Goal: Task Accomplishment & Management: Manage account settings

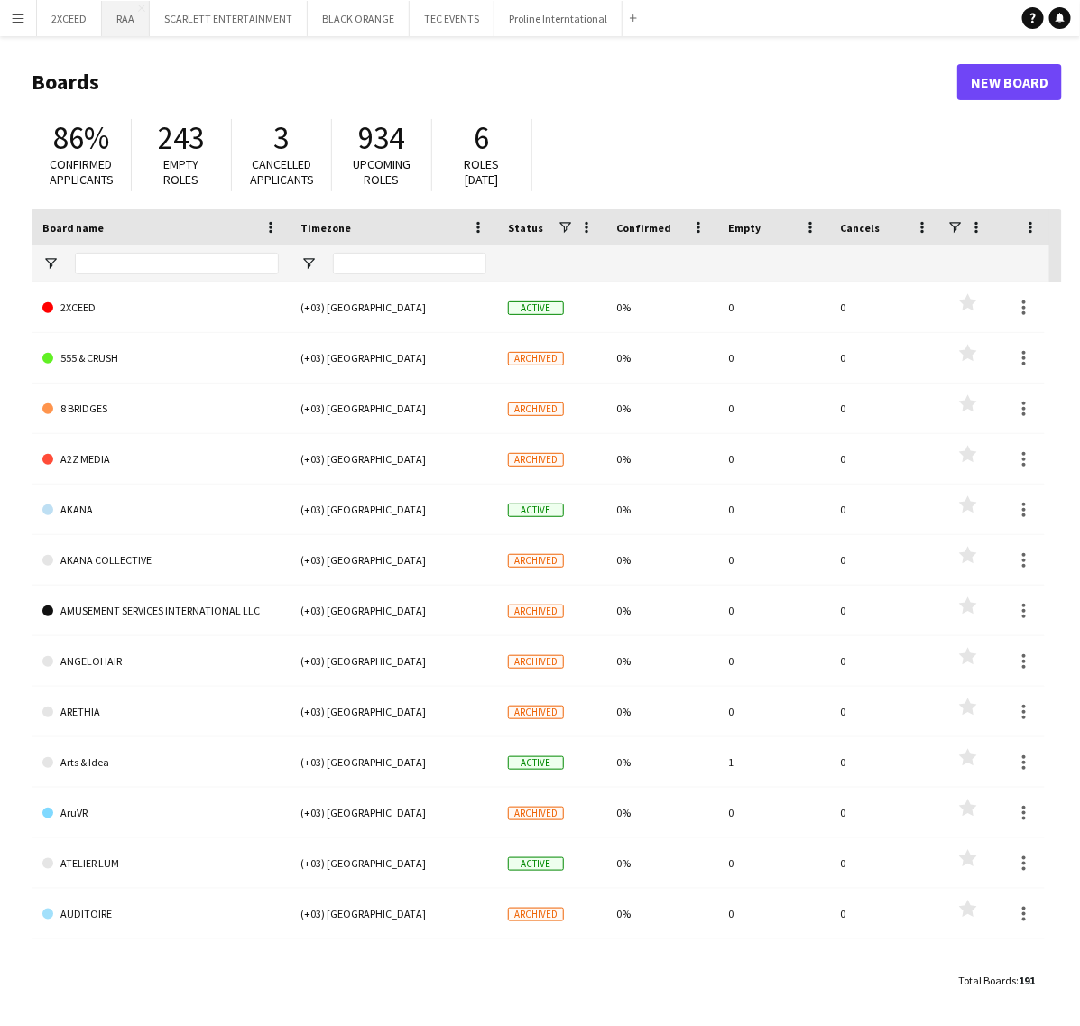
click at [127, 23] on button "RAA Close" at bounding box center [126, 18] width 48 height 35
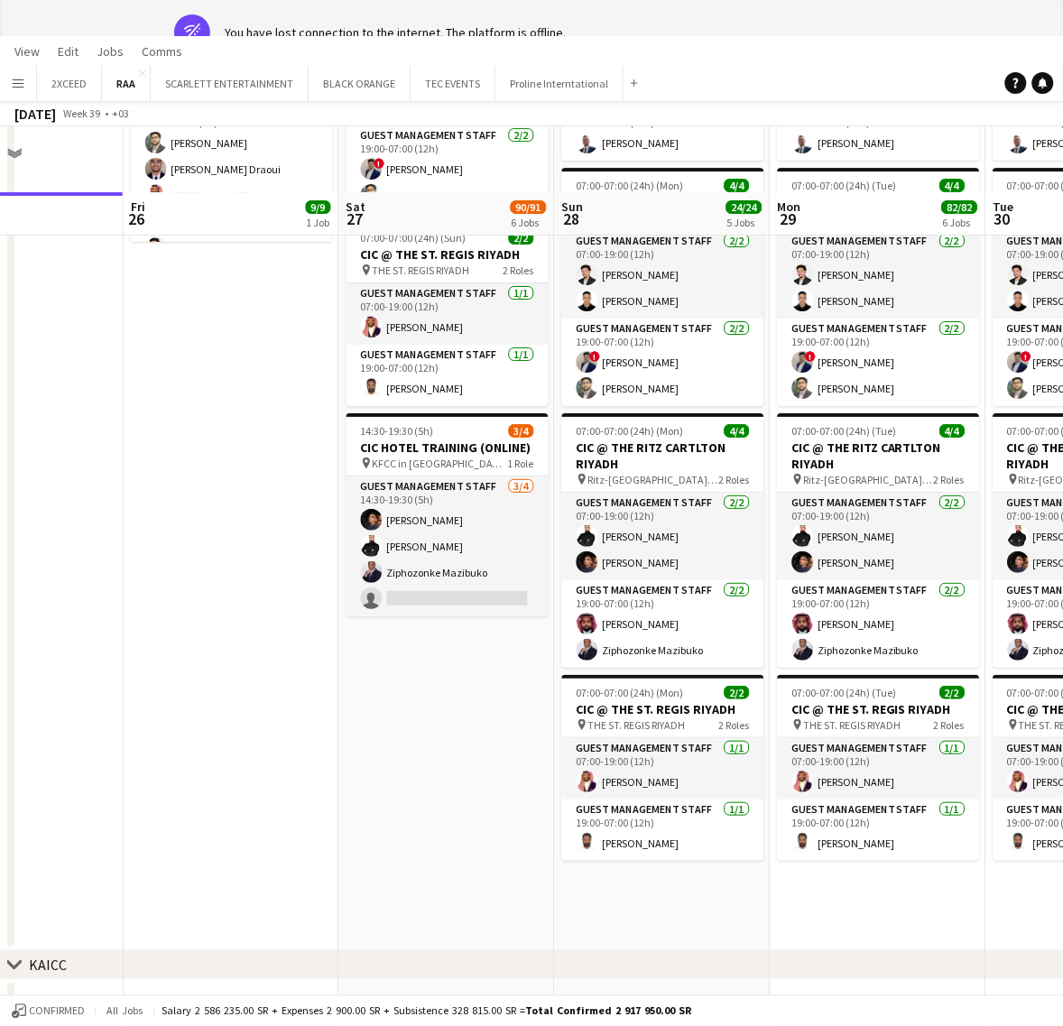
scroll to position [339, 0]
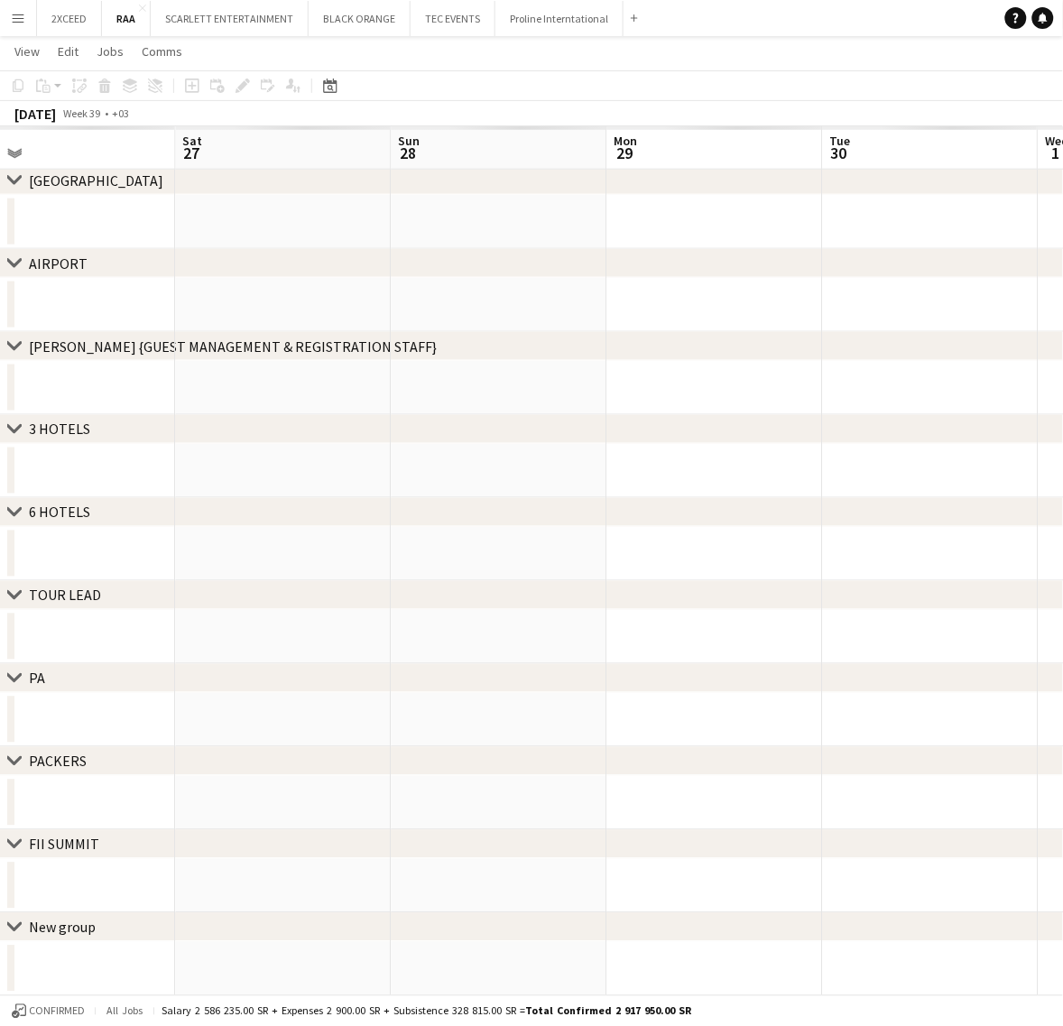
drag, startPoint x: 783, startPoint y: 873, endPoint x: 311, endPoint y: 905, distance: 472.9
click at [311, 905] on app-calendar-viewport "Tue 23 Wed 24 Thu 25 Fri 26 Sat 27 Sun 28 Mon 29 Tue 30 Wed 1 Thu 2" at bounding box center [531, 363] width 1063 height 1265
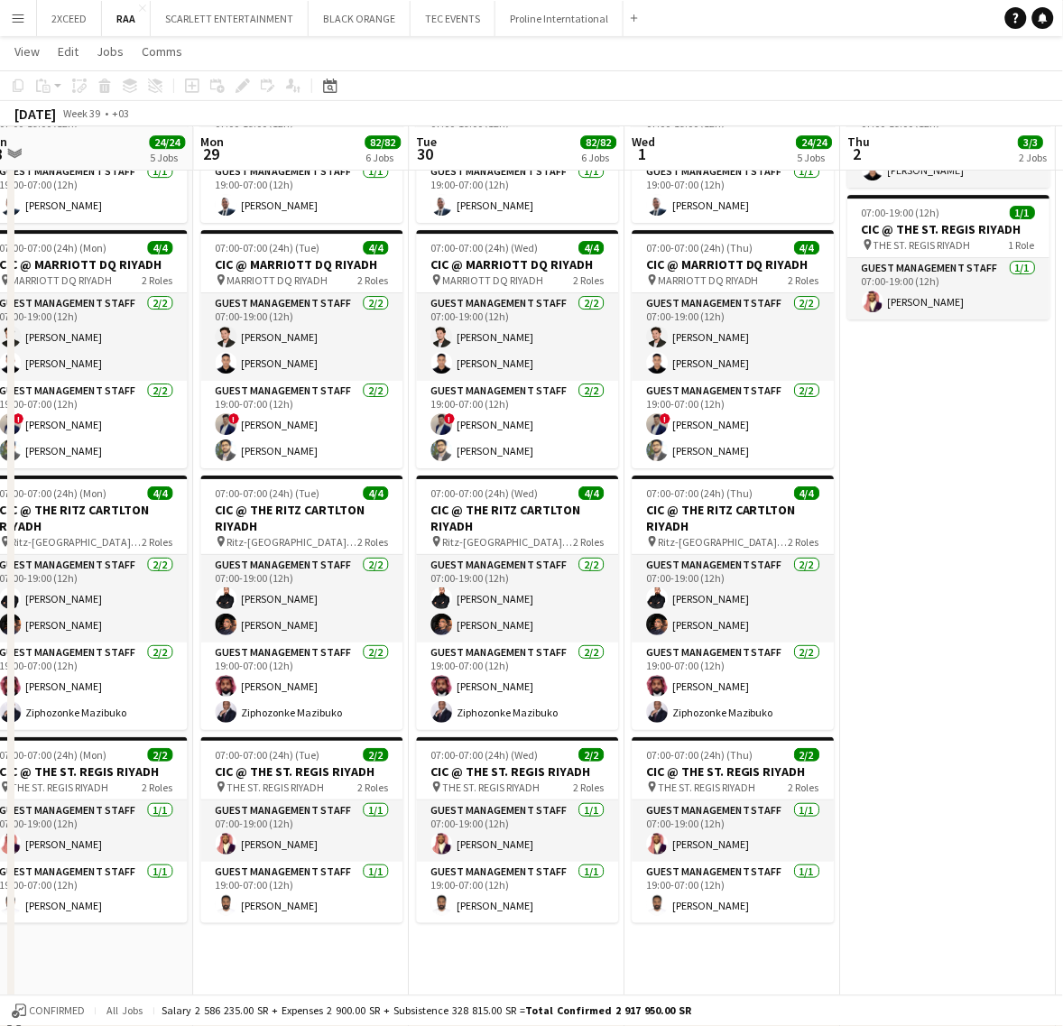
scroll to position [0, 672]
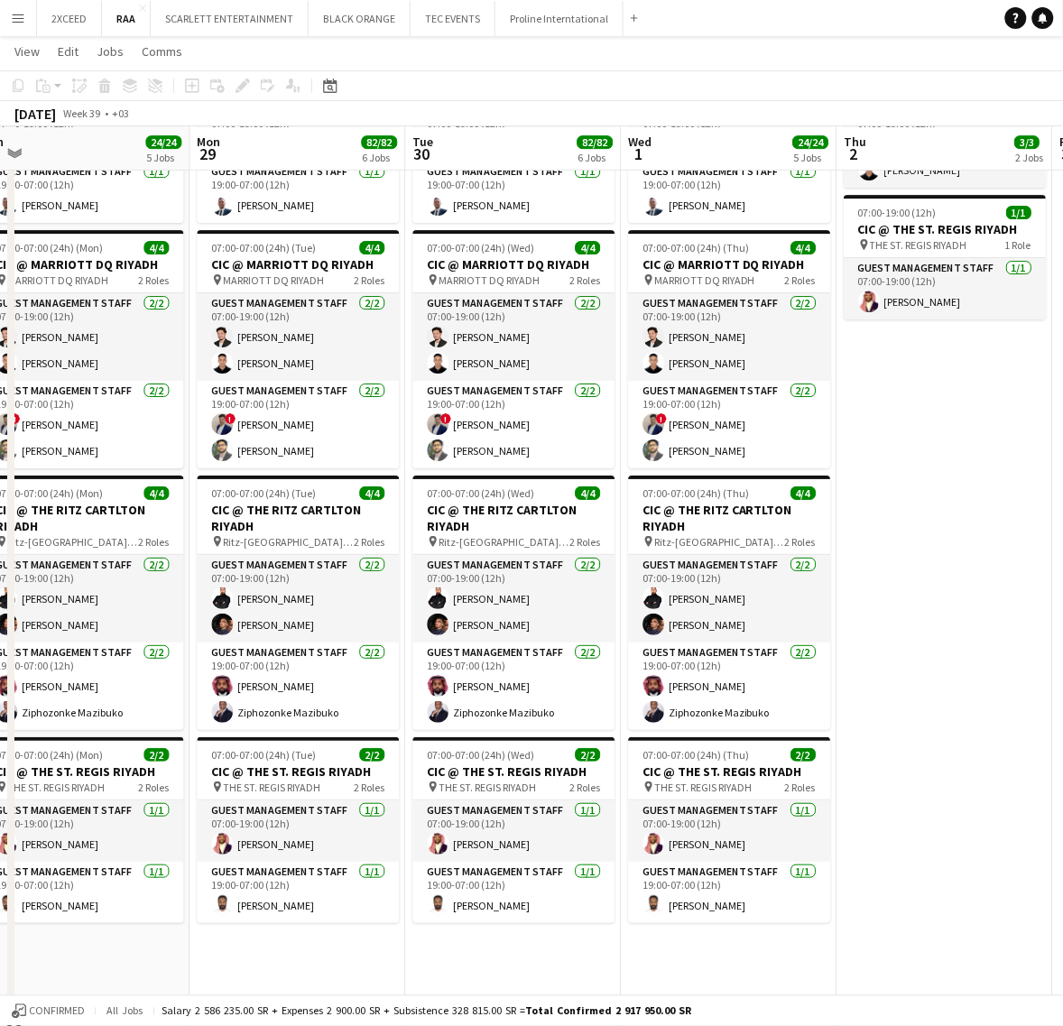
drag, startPoint x: 973, startPoint y: 697, endPoint x: 556, endPoint y: 696, distance: 416.8
click at [556, 696] on app-calendar-viewport "Thu 25 Fri 26 9/9 1 Job Sat 27 90/91 6 Jobs Sun 28 24/24 5 Jobs Mon 29 82/82 6 …" at bounding box center [531, 435] width 1063 height 2981
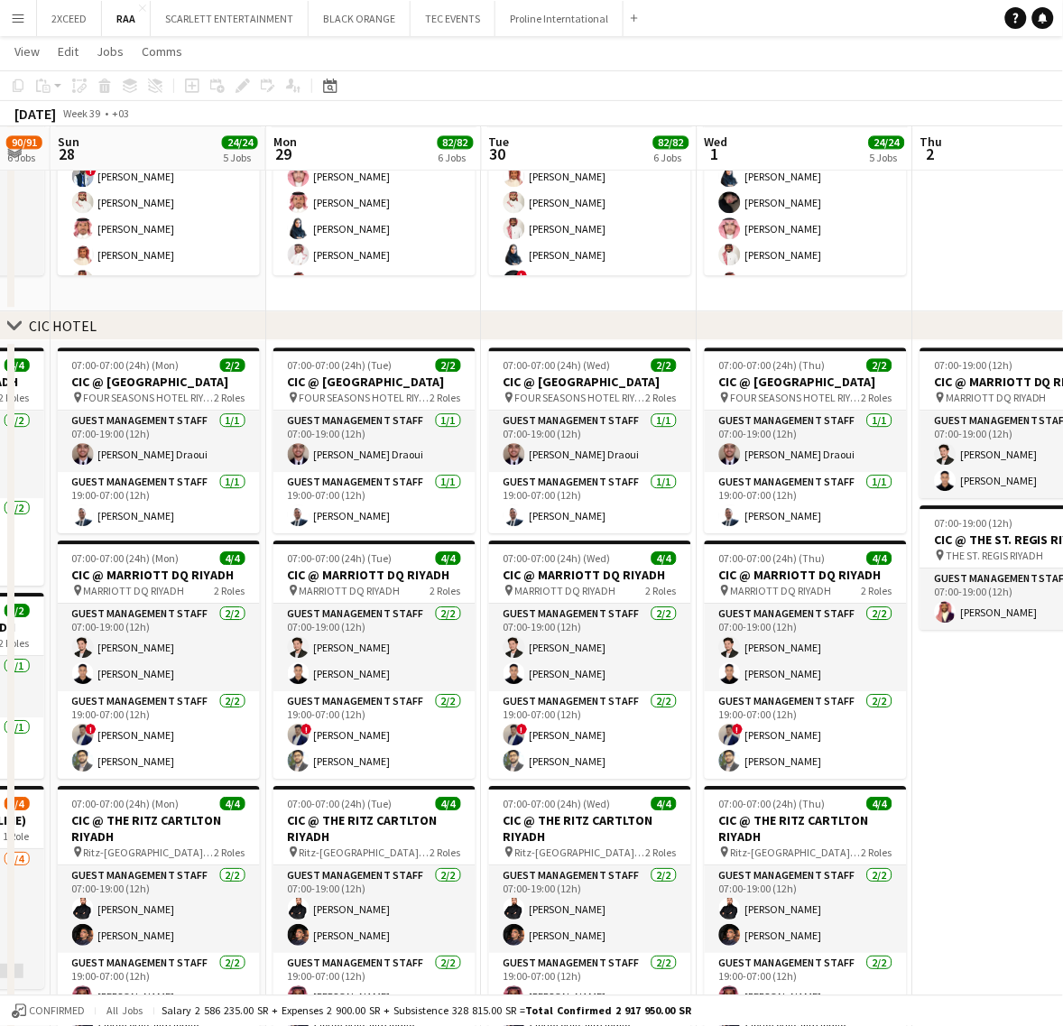
scroll to position [0, 364]
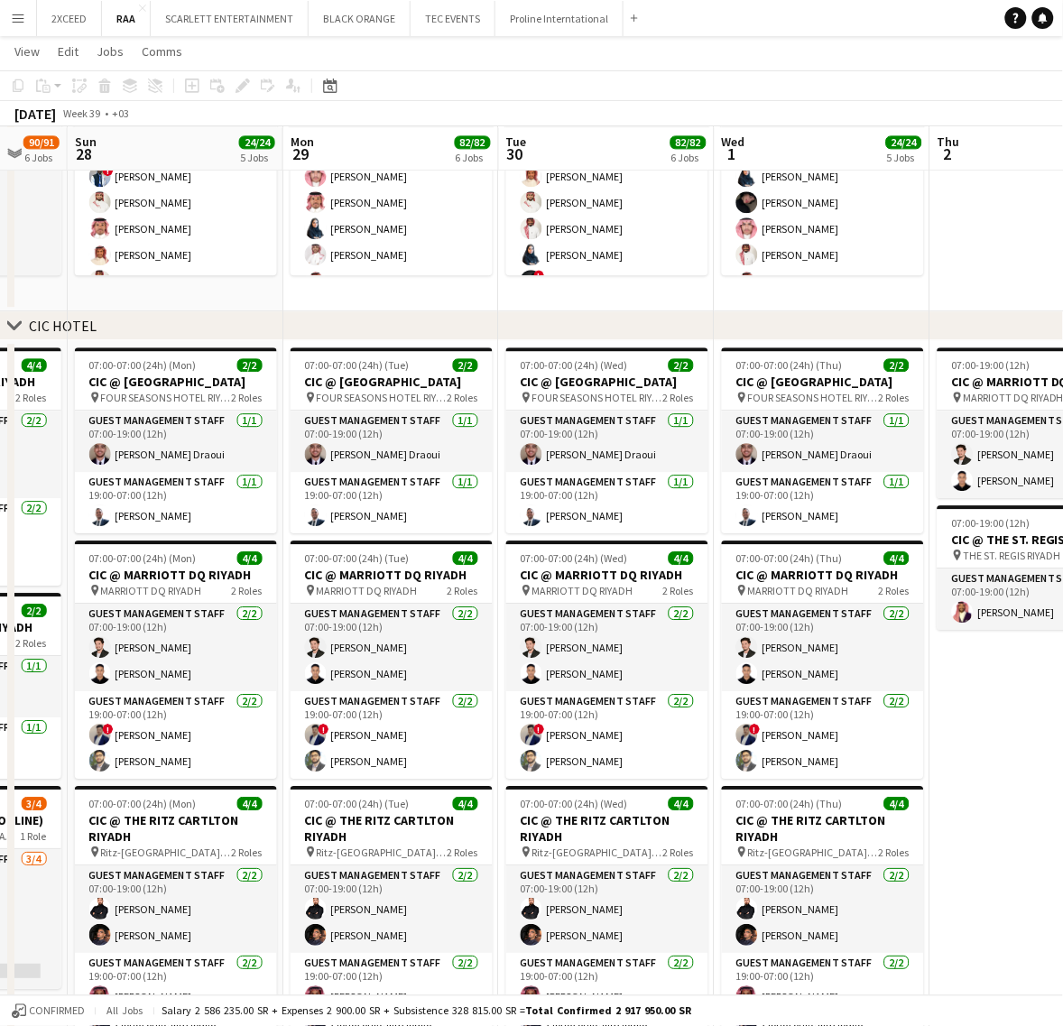
drag, startPoint x: 947, startPoint y: 804, endPoint x: 1039, endPoint y: 753, distance: 105.0
click at [1039, 753] on app-calendar-viewport "Fri 26 9/9 1 Job Sat 27 90/91 6 Jobs Sun 28 24/24 5 Jobs Mon 29 82/82 6 Jobs Tu…" at bounding box center [531, 746] width 1063 height 2981
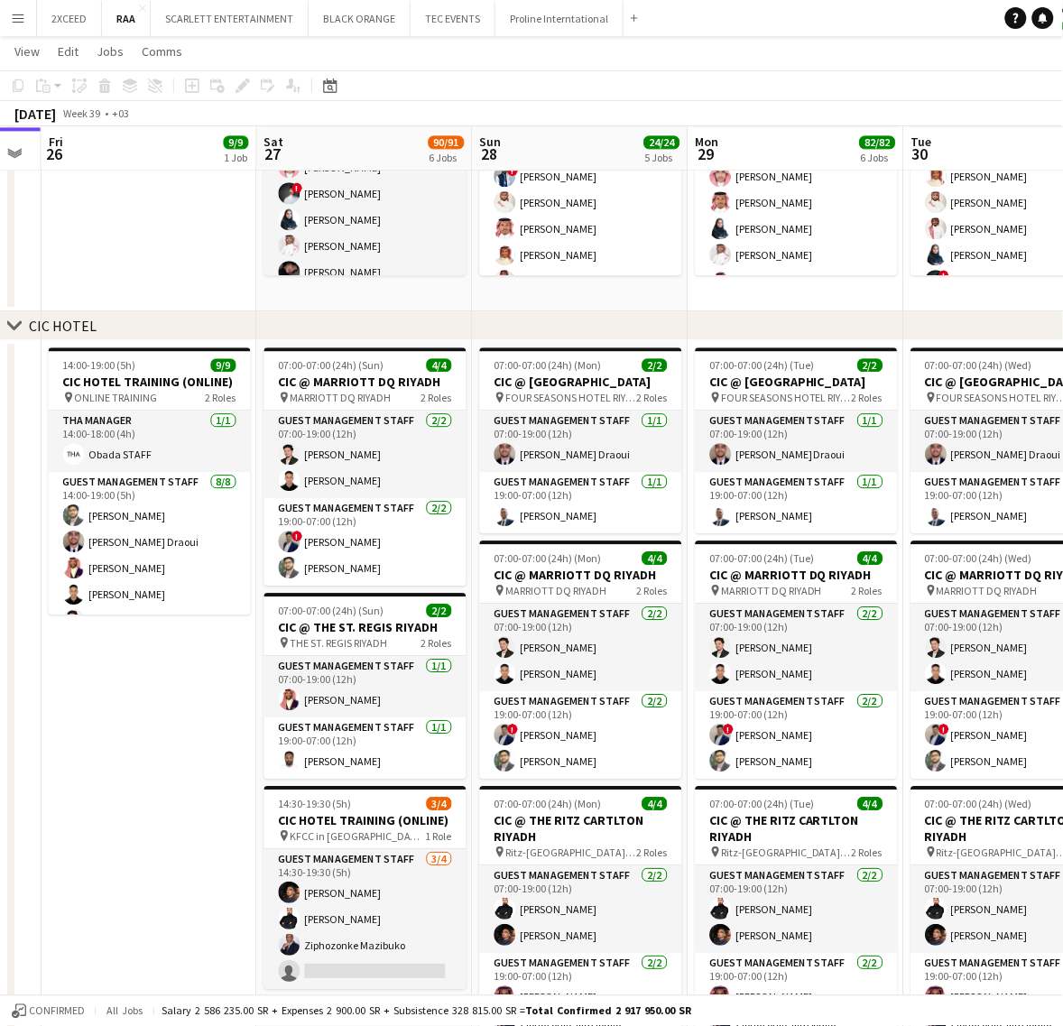
scroll to position [0, 604]
drag, startPoint x: 200, startPoint y: 759, endPoint x: 607, endPoint y: 688, distance: 412.9
click at [607, 688] on app-calendar-viewport "Tue 23 Wed 24 Thu 25 Fri 26 9/9 1 Job Sat 27 90/91 6 Jobs Sun 28 24/24 5 Jobs M…" at bounding box center [531, 746] width 1063 height 2981
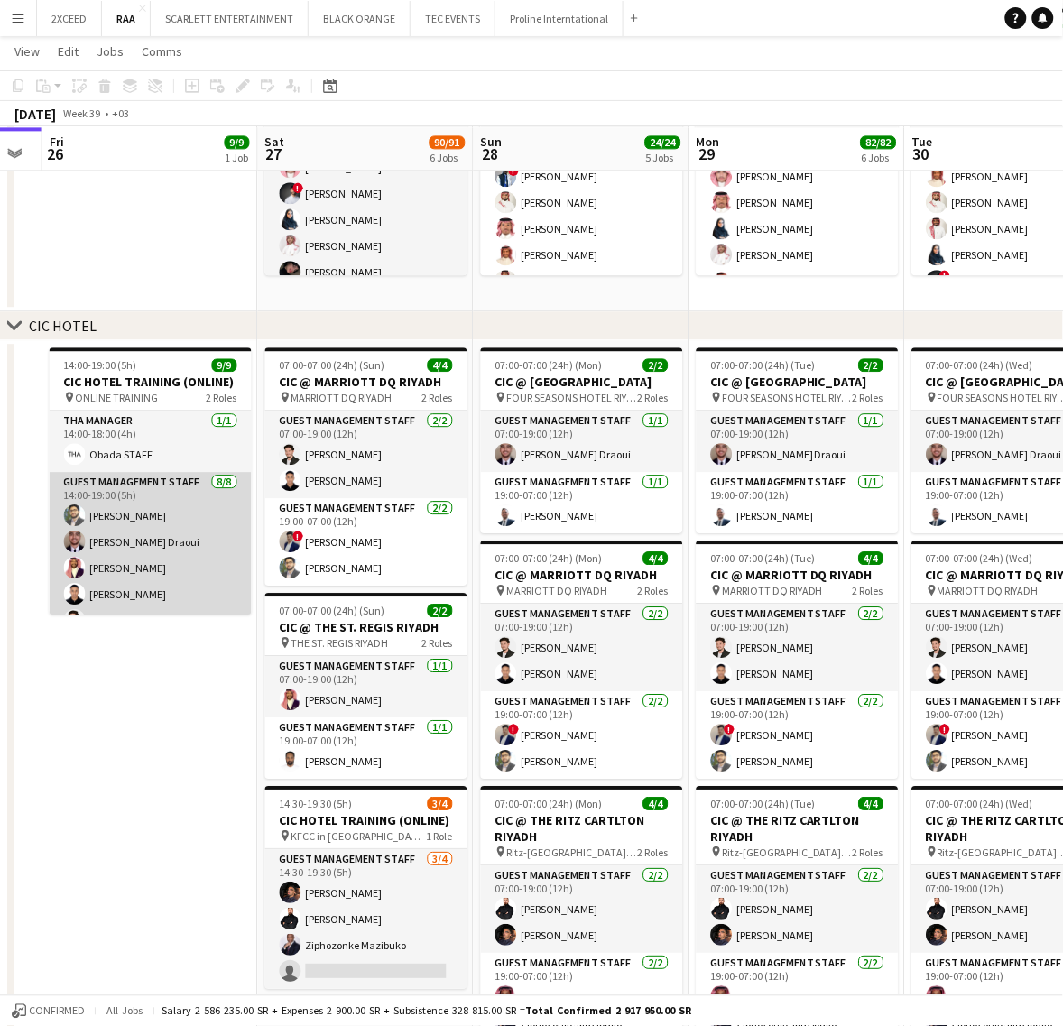
click at [108, 494] on app-card-role "Guest Management Staff [DATE] 14:00-19:00 (5h) [PERSON_NAME] [PERSON_NAME] ! [P…" at bounding box center [151, 594] width 202 height 245
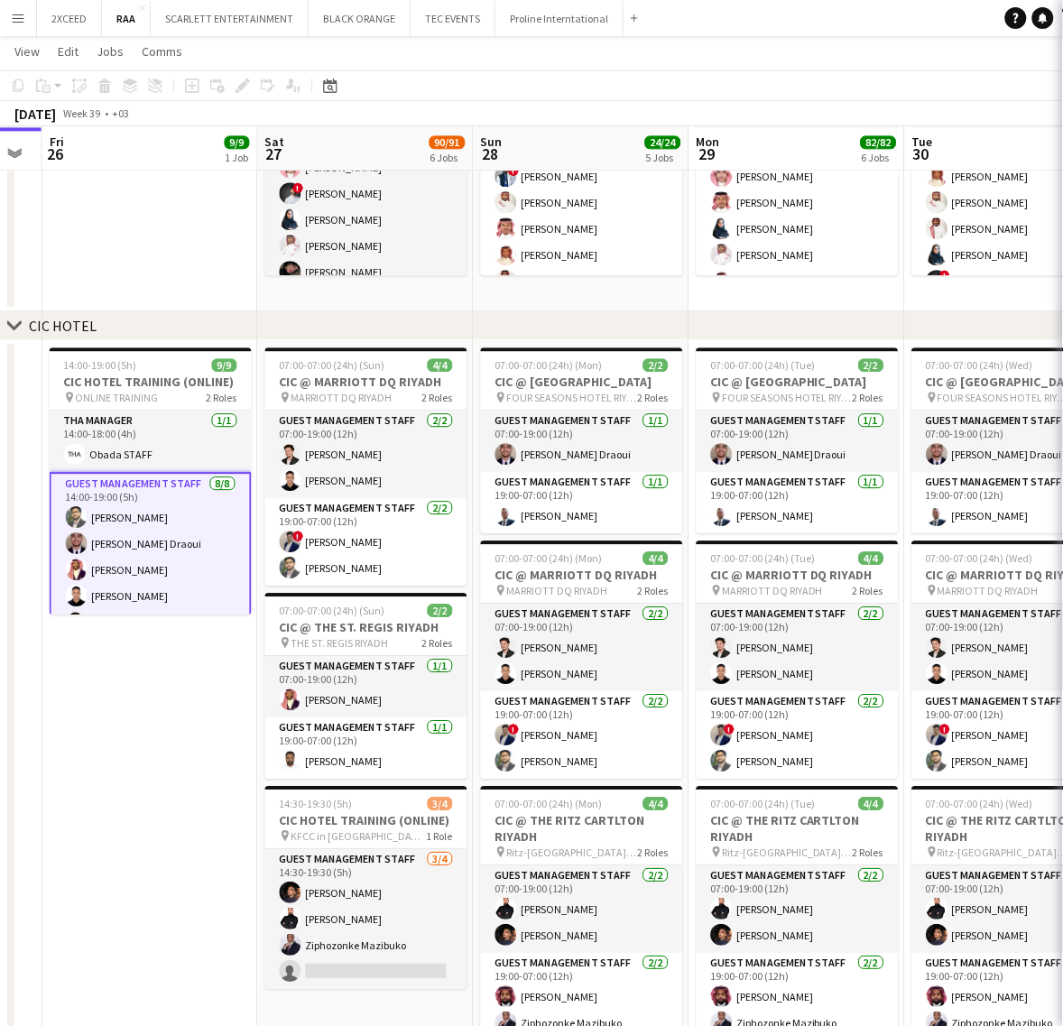
scroll to position [0, 602]
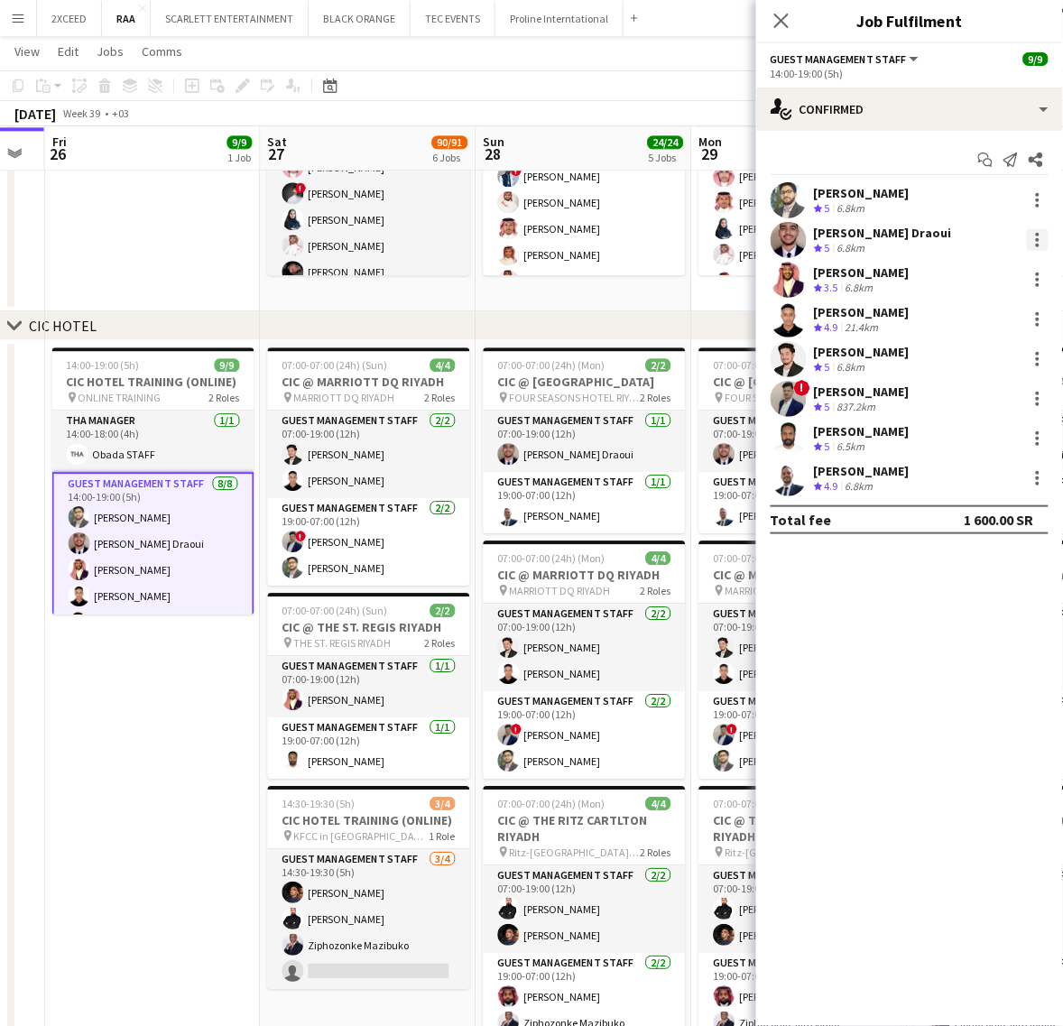
click at [1036, 231] on div at bounding box center [1038, 240] width 22 height 22
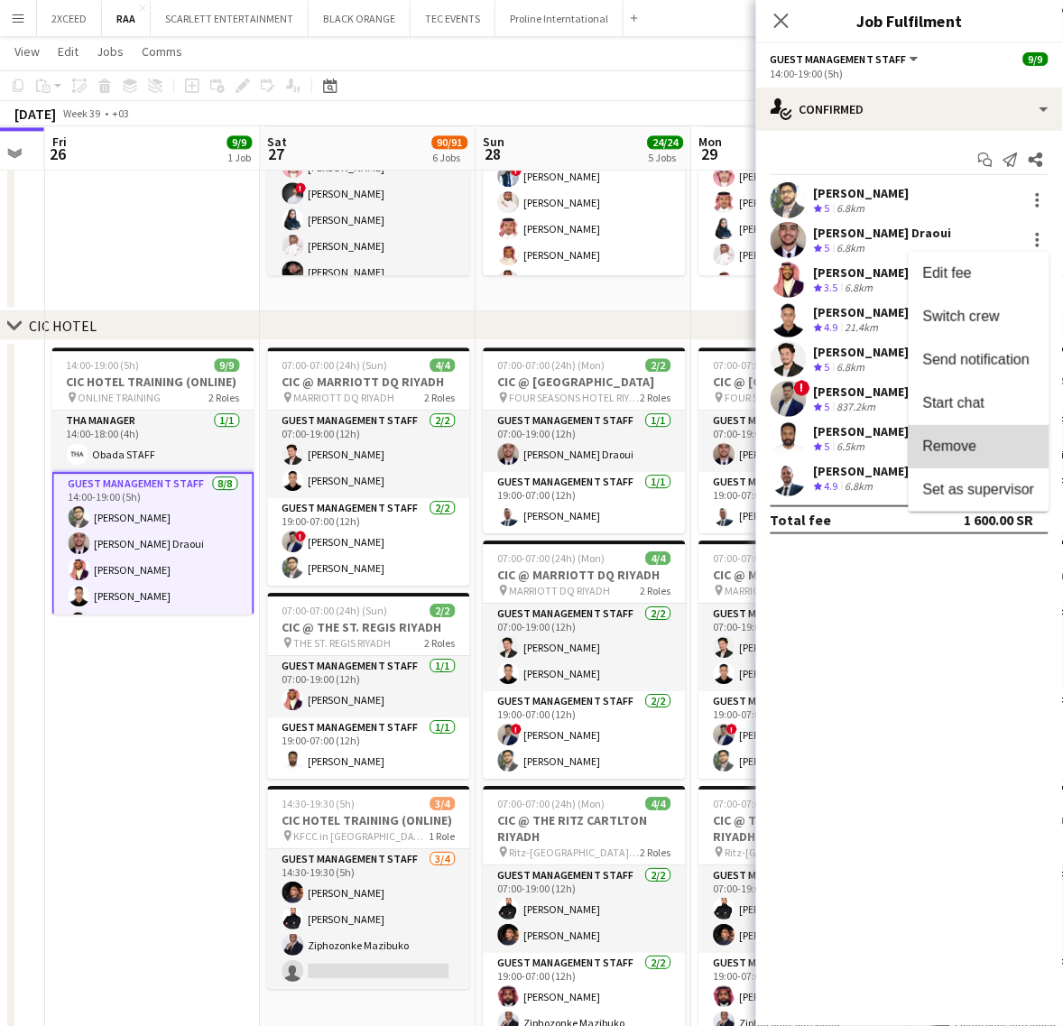
click at [1006, 425] on button "Remove" at bounding box center [979, 446] width 141 height 43
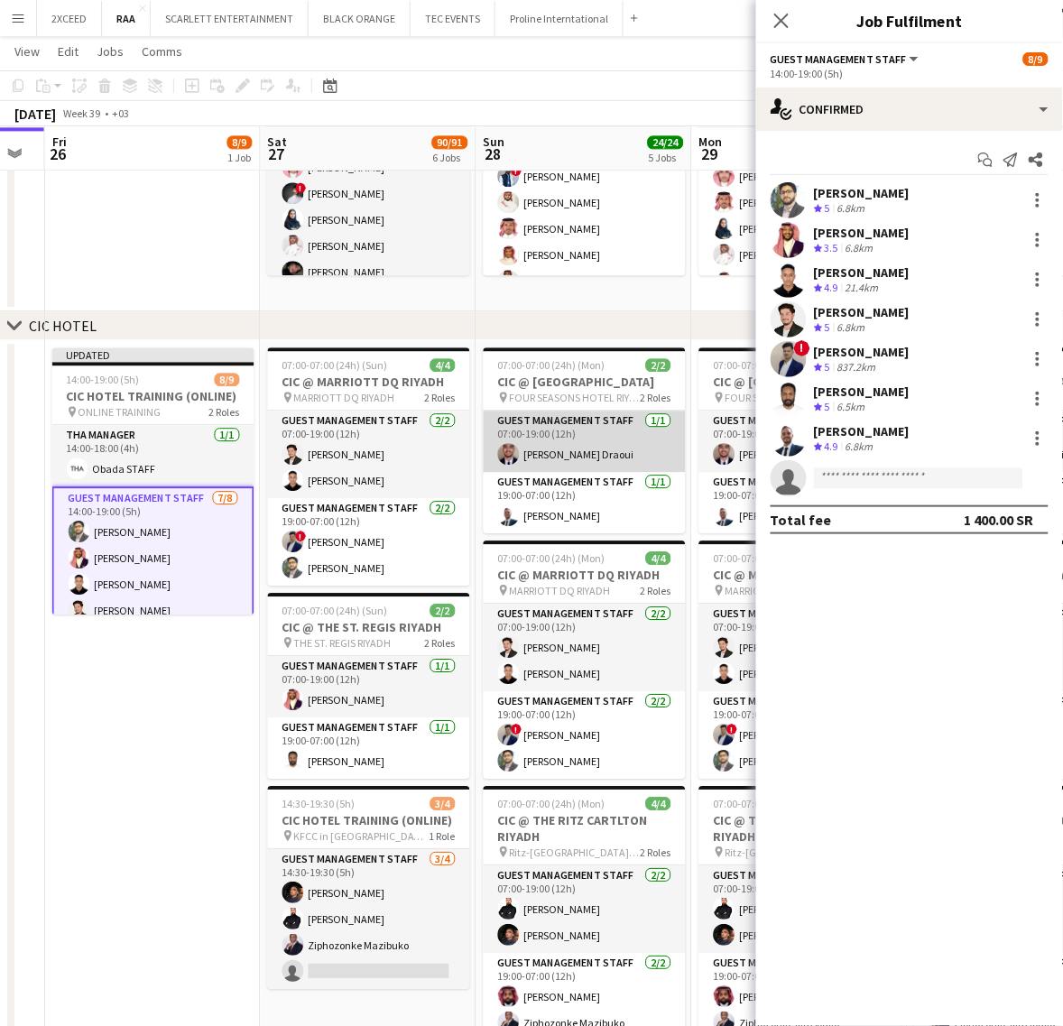
click at [618, 471] on app-card-role "Guest Management Staff [DATE] 07:00-19:00 (12h) [PERSON_NAME] Draoui" at bounding box center [585, 441] width 202 height 61
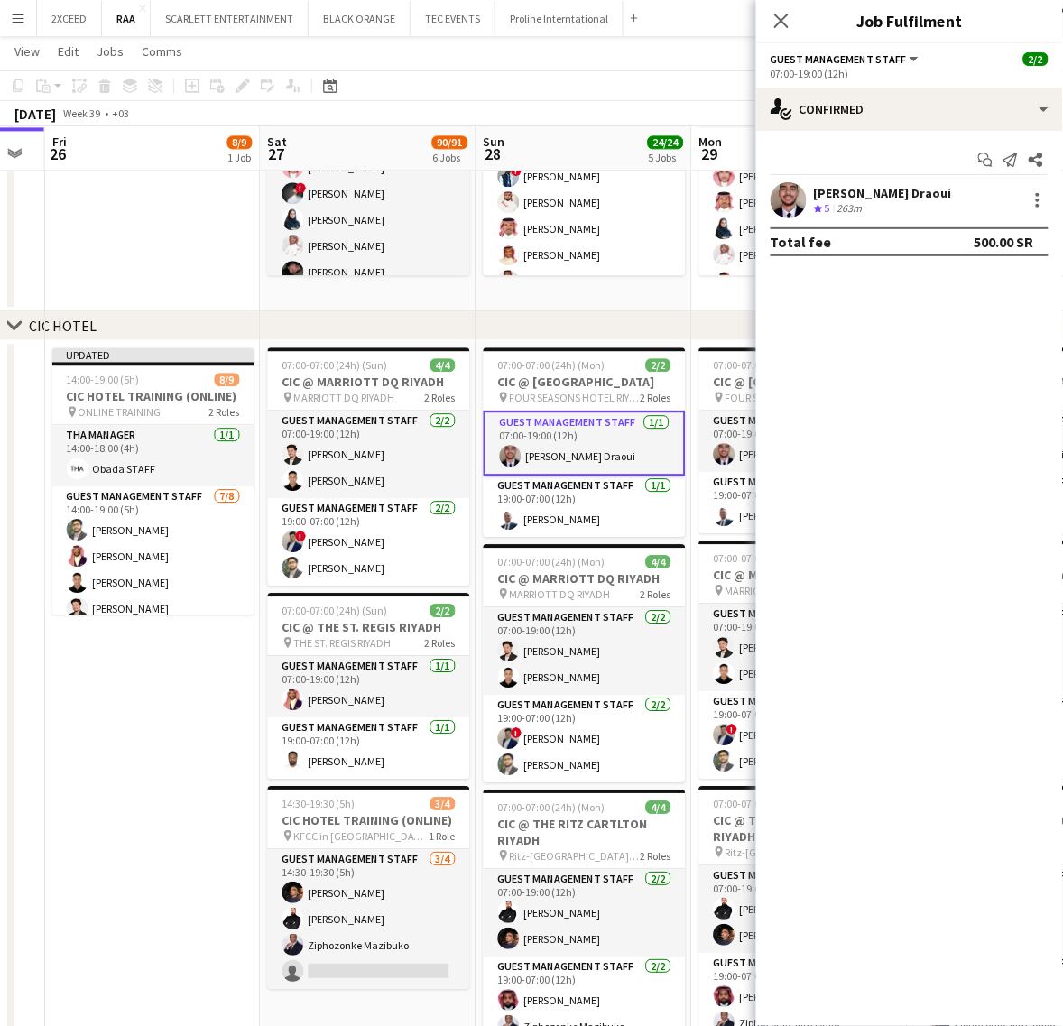
drag, startPoint x: 678, startPoint y: 321, endPoint x: 478, endPoint y: 337, distance: 200.0
click at [478, 337] on div "chevron-right [GEOGRAPHIC_DATA]" at bounding box center [531, 325] width 1063 height 29
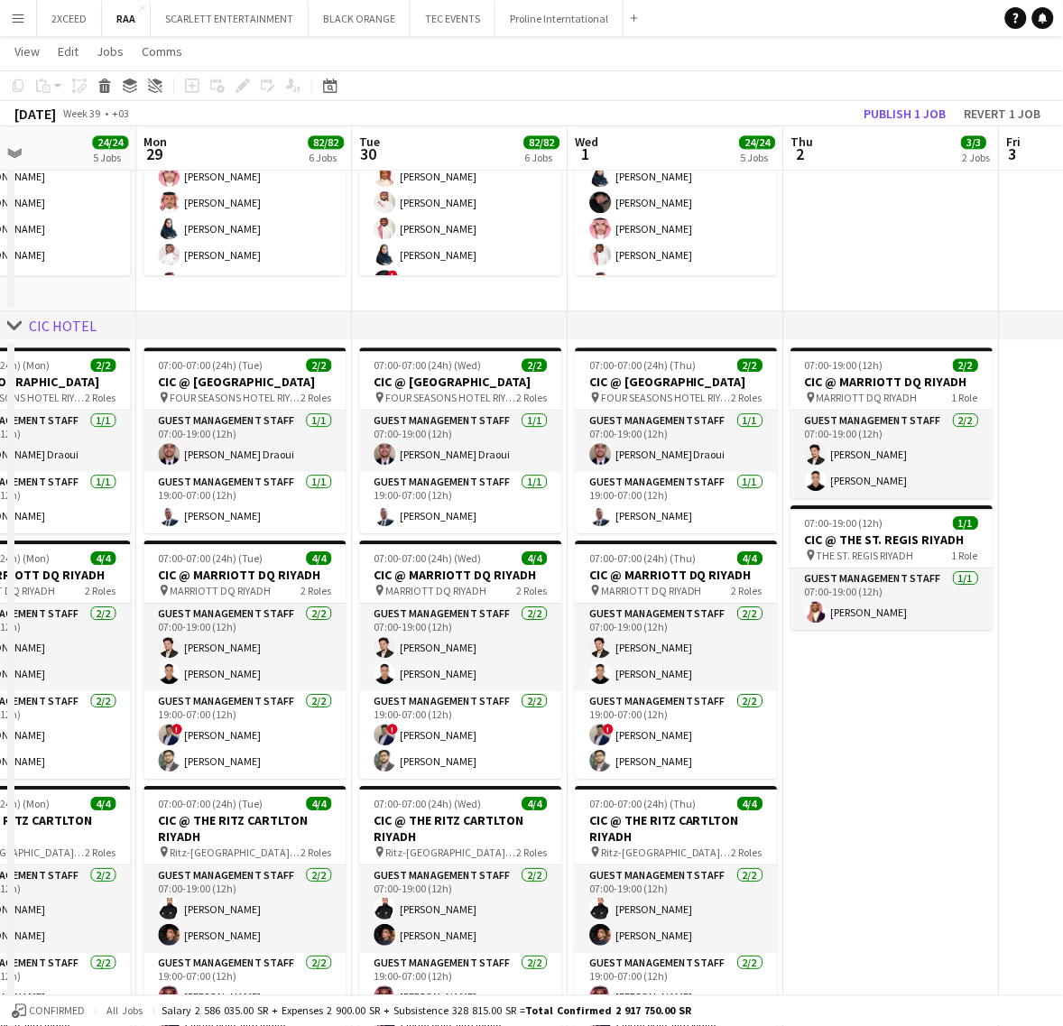
drag, startPoint x: 823, startPoint y: 452, endPoint x: 454, endPoint y: 476, distance: 369.8
click at [457, 476] on app-calendar-viewport "Thu 25 Fri 26 8/9 1 Job Sat 27 90/91 6 Jobs Sun 28 24/24 5 Jobs Mon 29 82/82 6 …" at bounding box center [531, 746] width 1063 height 2981
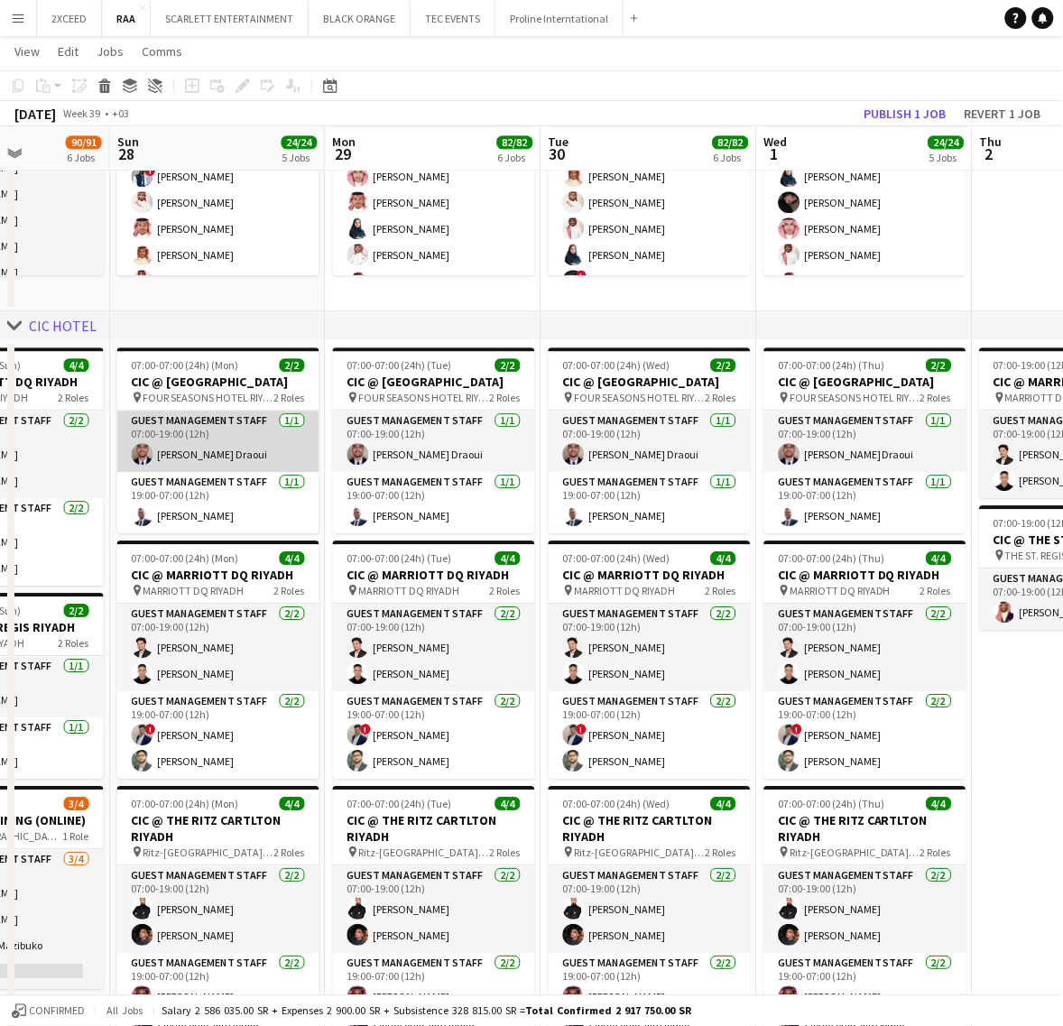
click at [244, 457] on app-card-role "Guest Management Staff [DATE] 07:00-19:00 (12h) [PERSON_NAME] Draoui" at bounding box center [218, 441] width 202 height 61
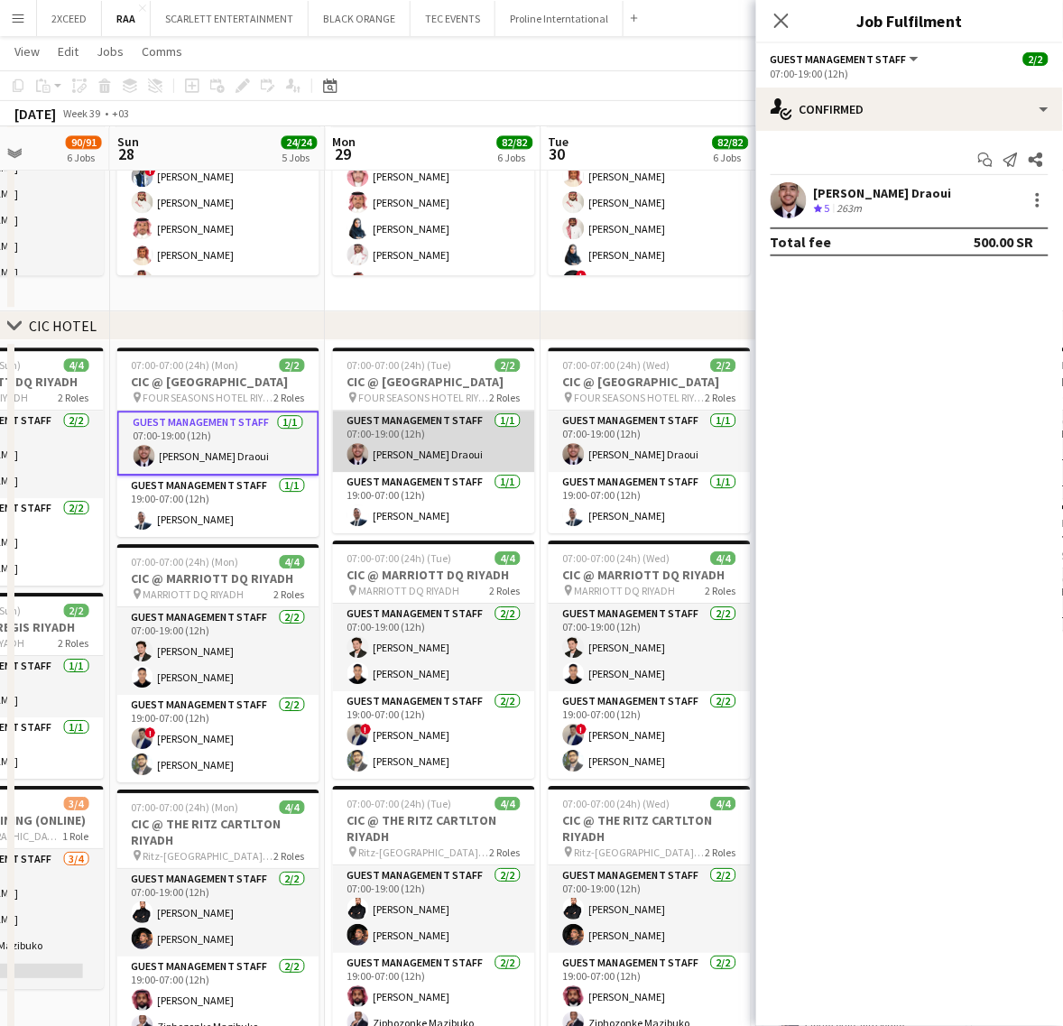
click at [457, 443] on app-card-role "Guest Management Staff [DATE] 07:00-19:00 (12h) [PERSON_NAME] Draoui" at bounding box center [434, 441] width 202 height 61
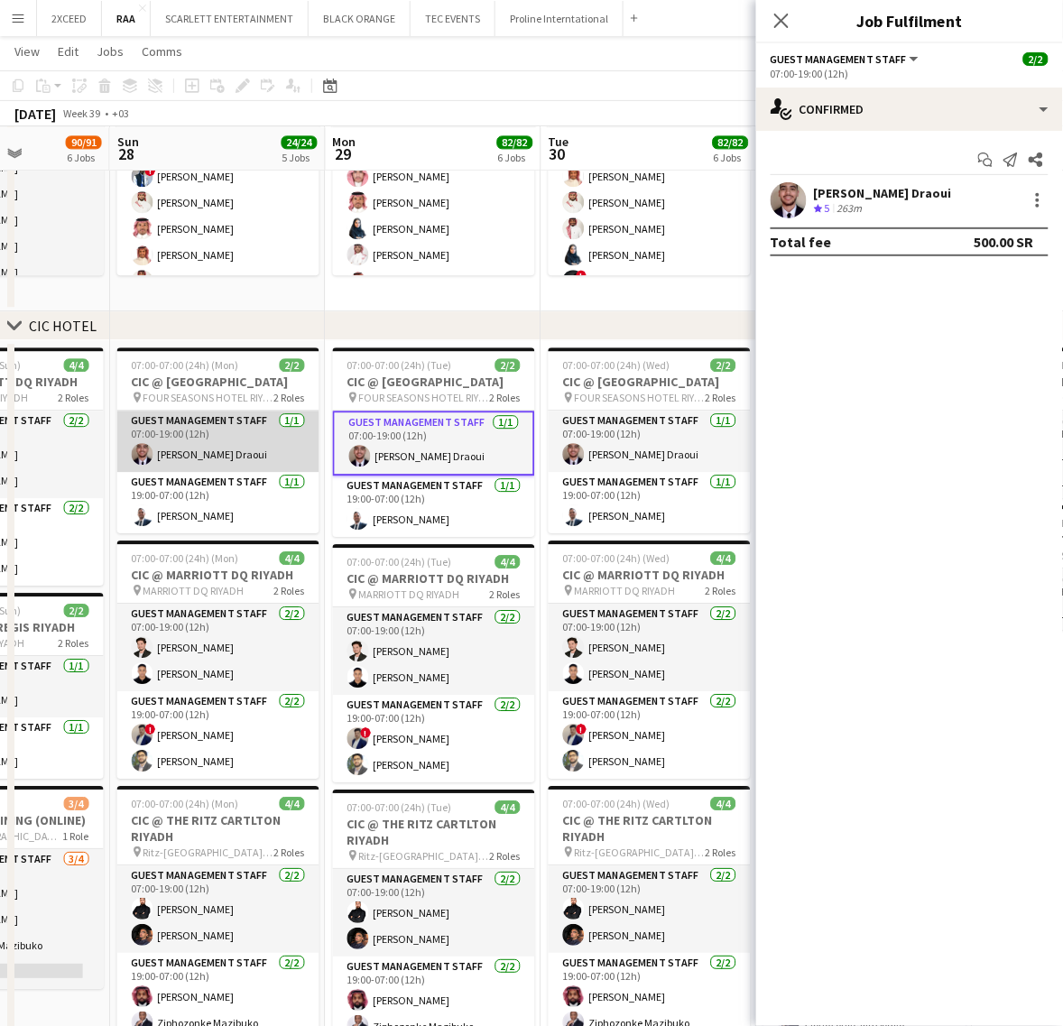
click at [240, 453] on app-card-role "Guest Management Staff [DATE] 07:00-19:00 (12h) [PERSON_NAME] Draoui" at bounding box center [218, 441] width 202 height 61
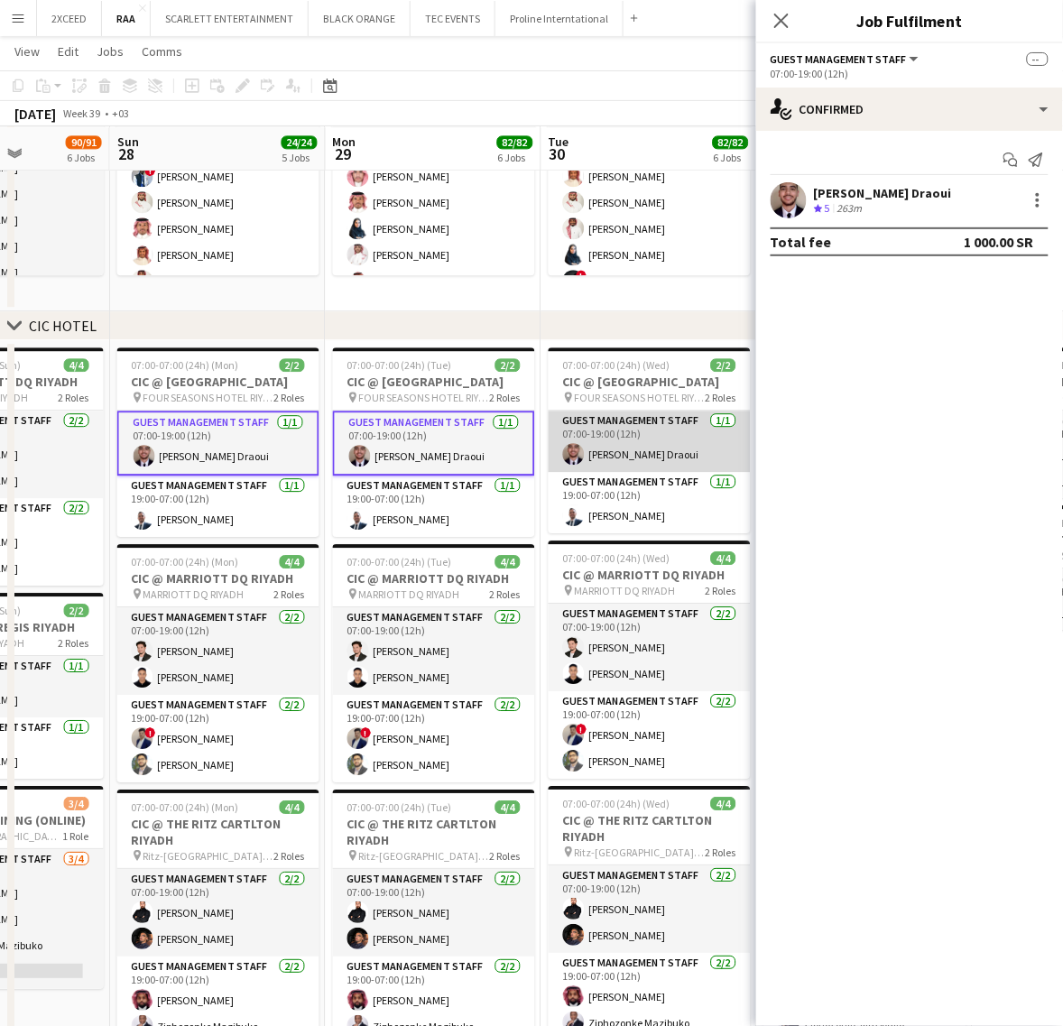
click at [603, 456] on app-card-role "Guest Management Staff [DATE] 07:00-19:00 (12h) [PERSON_NAME] Draoui" at bounding box center [650, 441] width 202 height 61
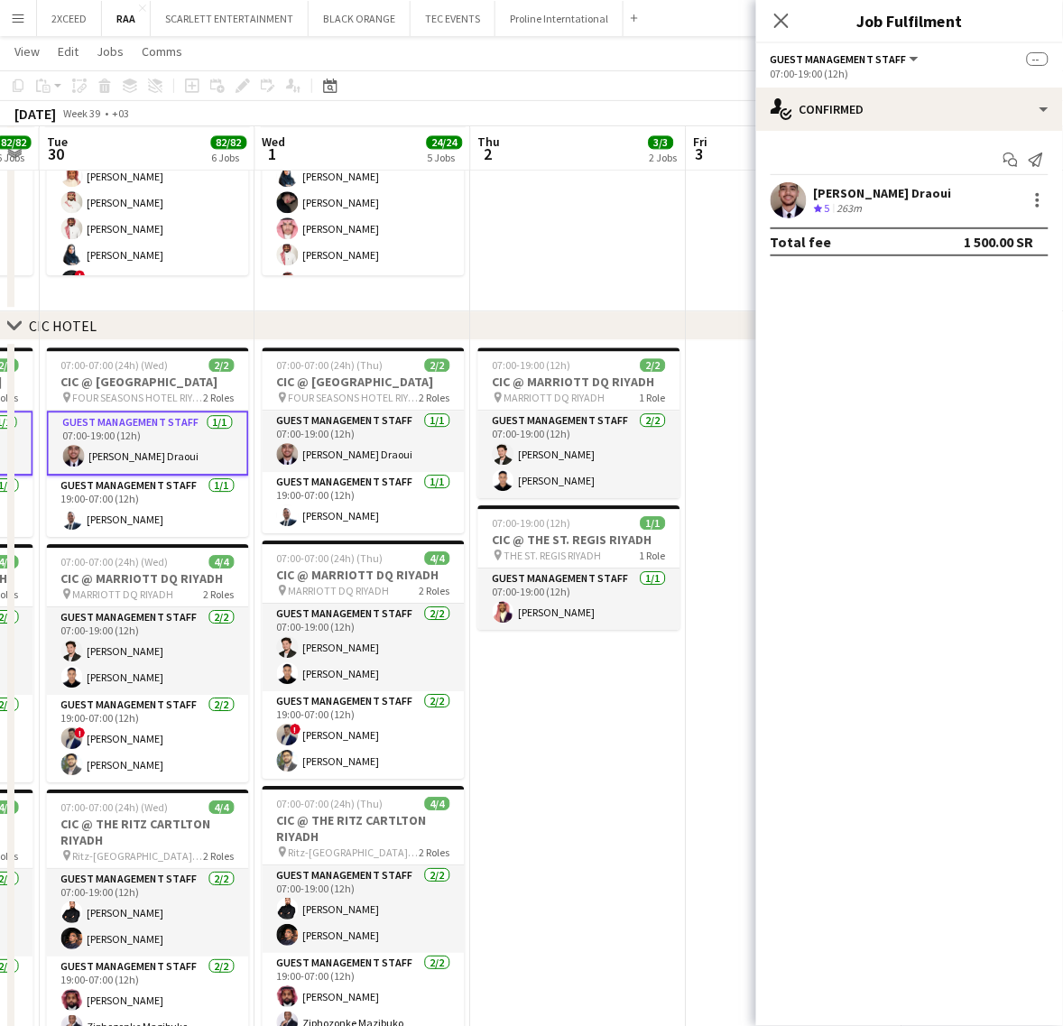
scroll to position [0, 612]
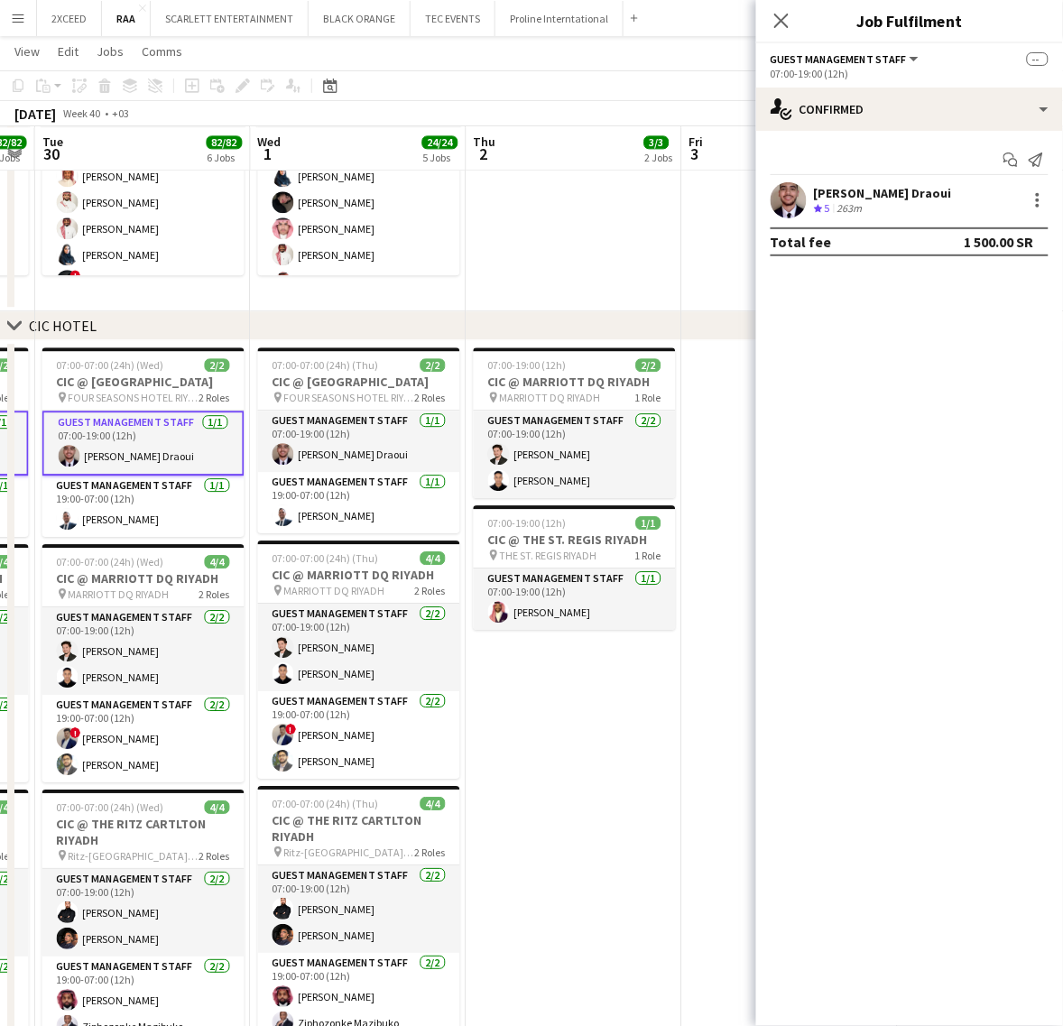
drag, startPoint x: 670, startPoint y: 460, endPoint x: 163, endPoint y: 506, distance: 509.1
click at [163, 506] on app-calendar-viewport "Sat 27 90/91 6 Jobs Sun 28 24/24 5 Jobs Mon 29 82/82 6 Jobs Tue 30 82/82 6 Jobs…" at bounding box center [531, 746] width 1063 height 2981
click at [336, 451] on app-card-role "Guest Management Staff [DATE] 07:00-19:00 (12h) [PERSON_NAME] Draoui" at bounding box center [359, 441] width 202 height 61
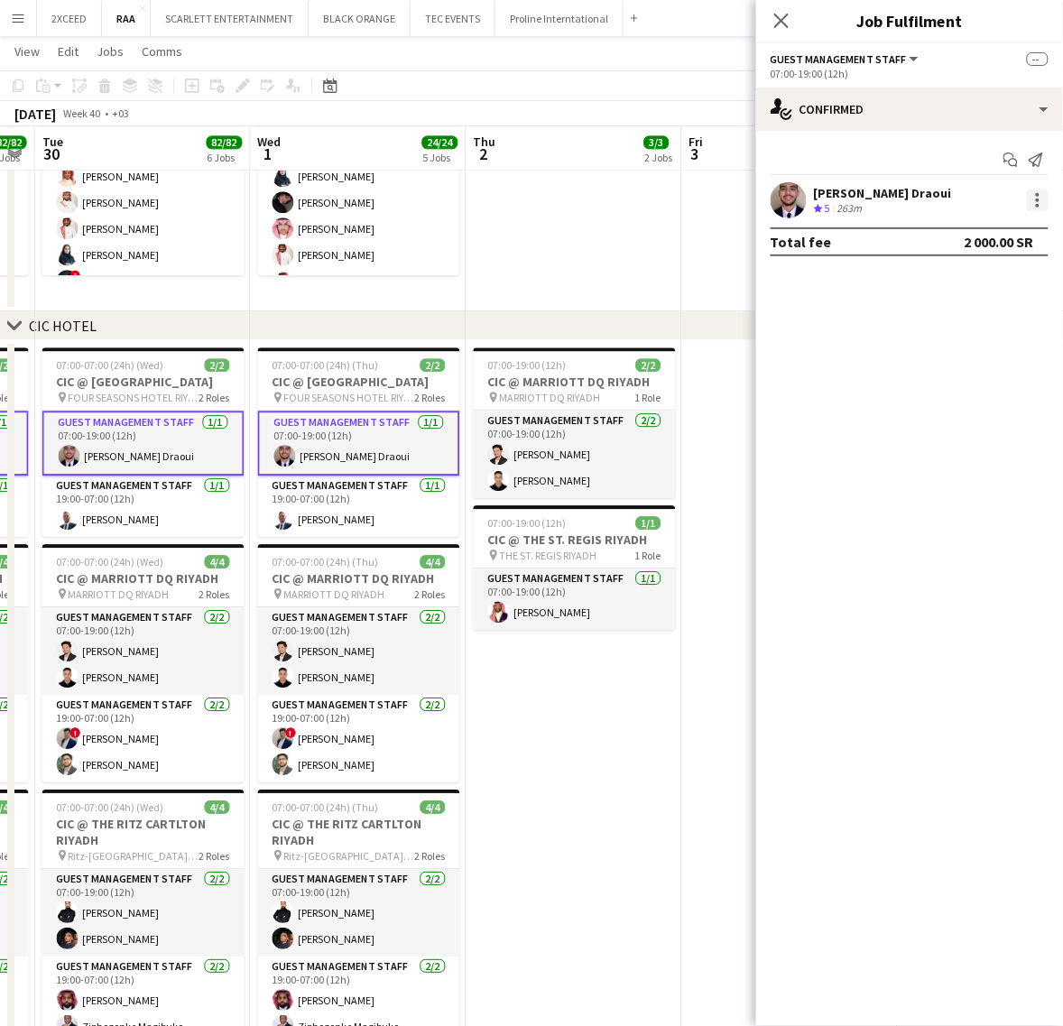
click at [1035, 208] on div at bounding box center [1038, 200] width 22 height 22
click at [975, 363] on span "Remove" at bounding box center [950, 362] width 54 height 15
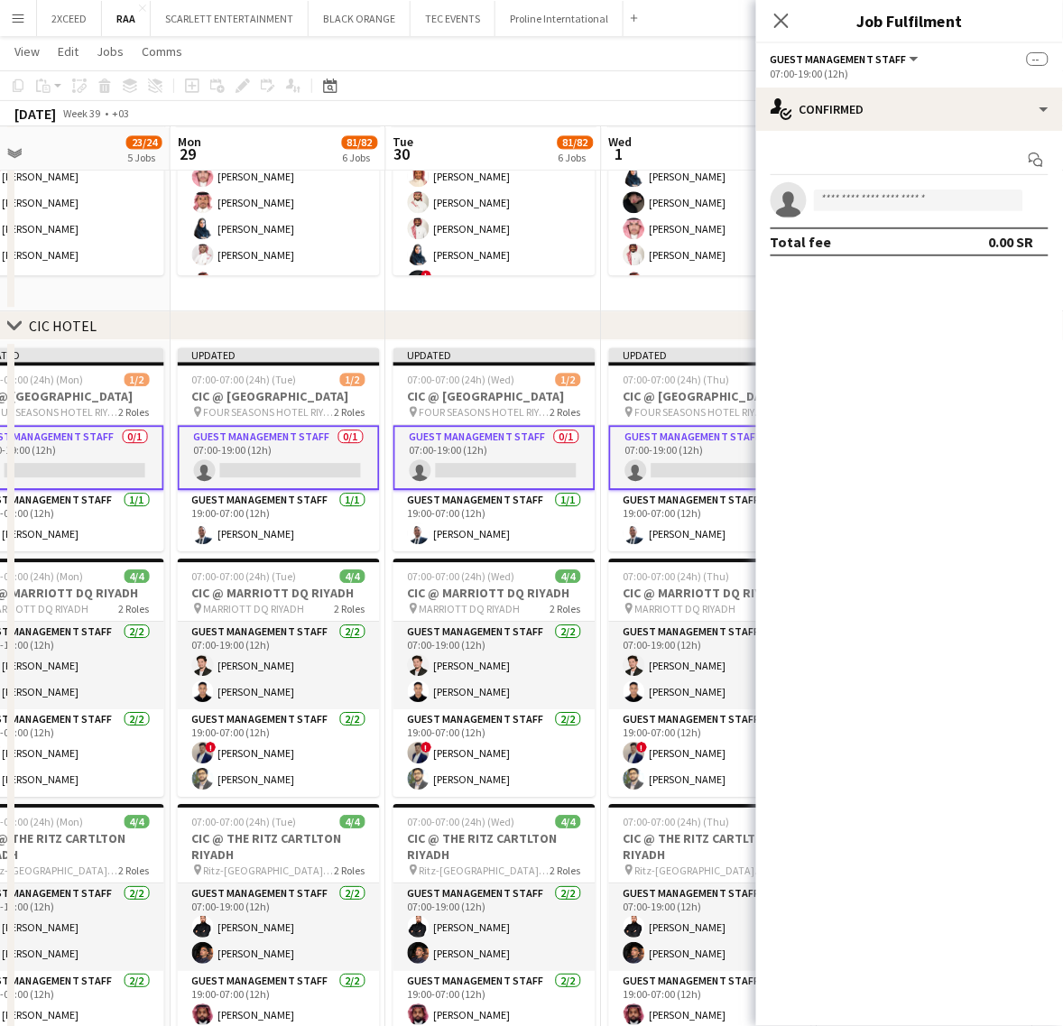
scroll to position [0, 458]
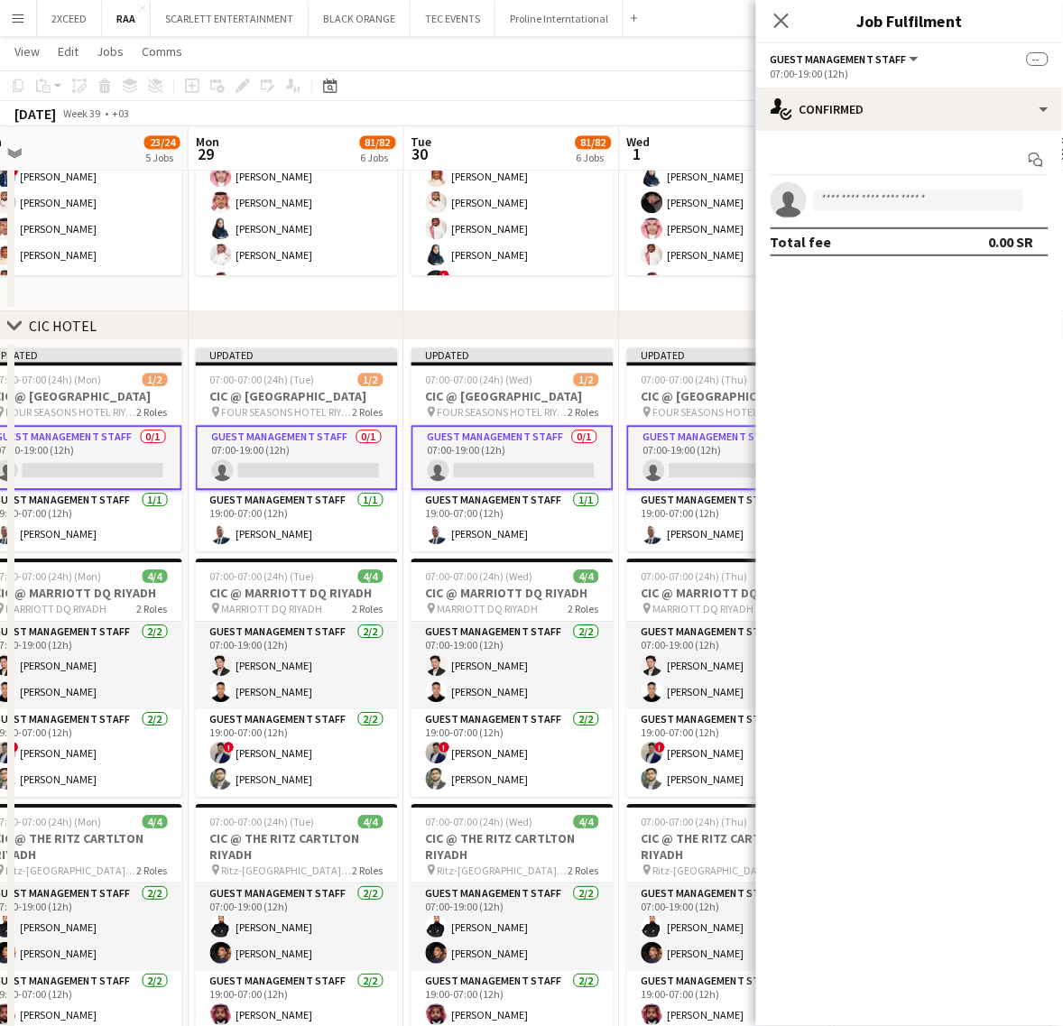
drag, startPoint x: 381, startPoint y: 296, endPoint x: 903, endPoint y: 287, distance: 522.5
click at [903, 287] on body "Menu Boards Boards Boards All jobs Status Workforce Workforce My Workforce Recr…" at bounding box center [531, 726] width 1063 height 3082
click at [890, 194] on input at bounding box center [918, 200] width 209 height 22
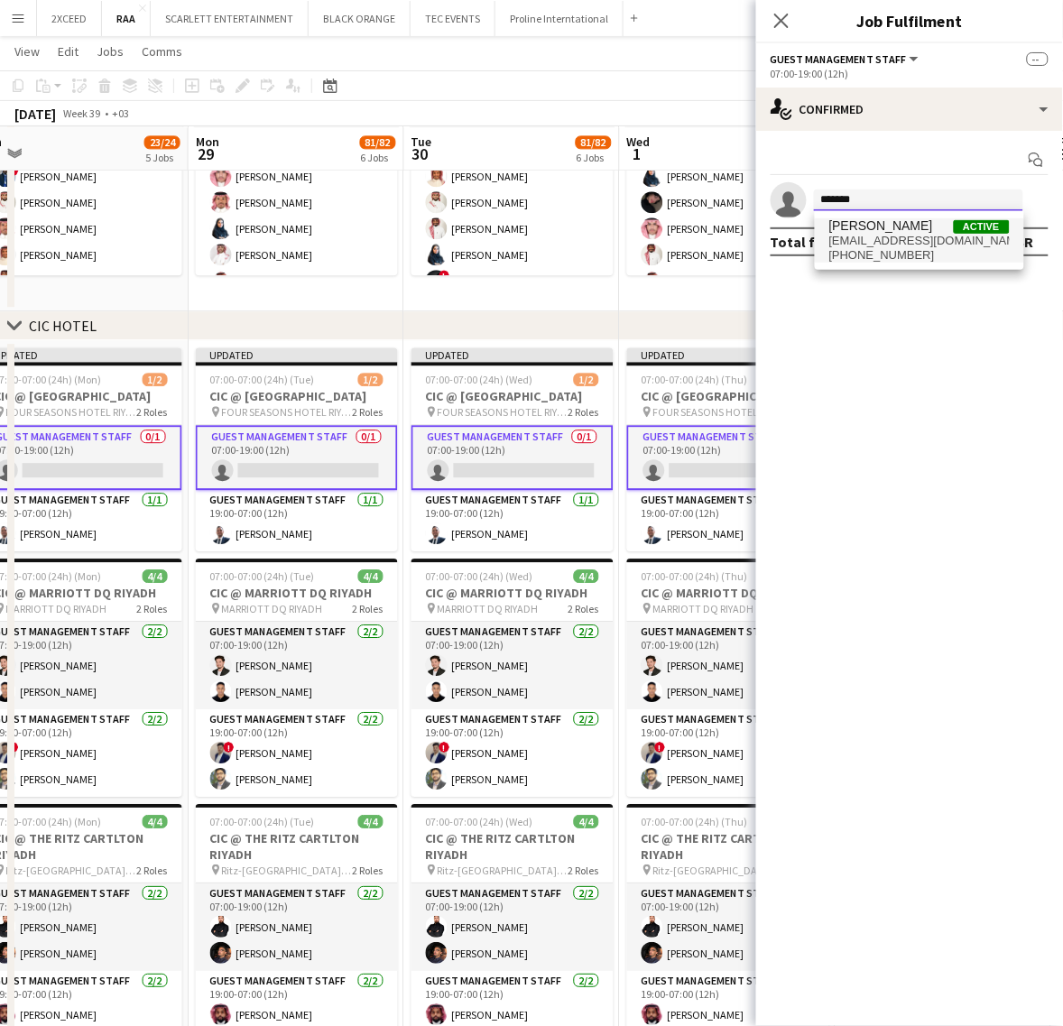
type input "*******"
click at [894, 227] on span "[PERSON_NAME]" at bounding box center [881, 225] width 104 height 15
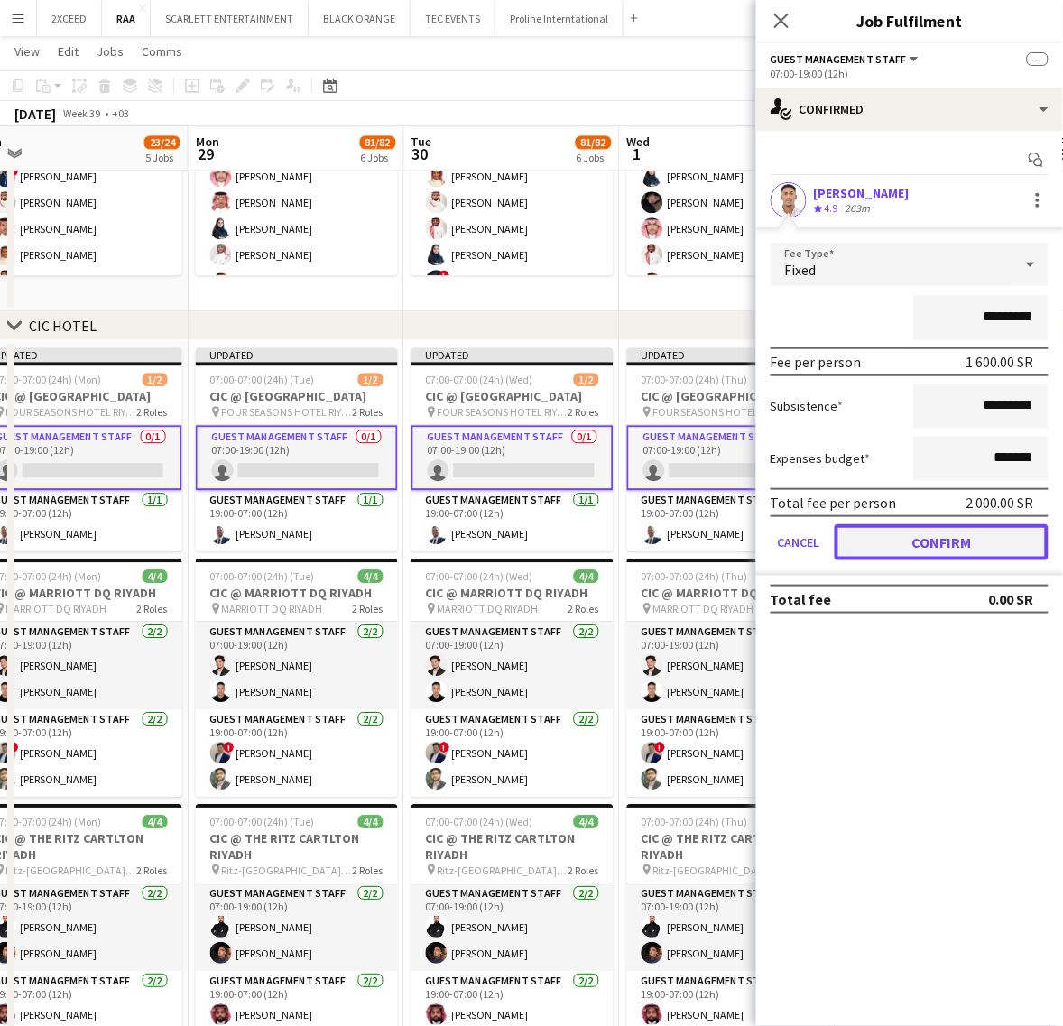
click at [947, 530] on button "Confirm" at bounding box center [942, 542] width 214 height 36
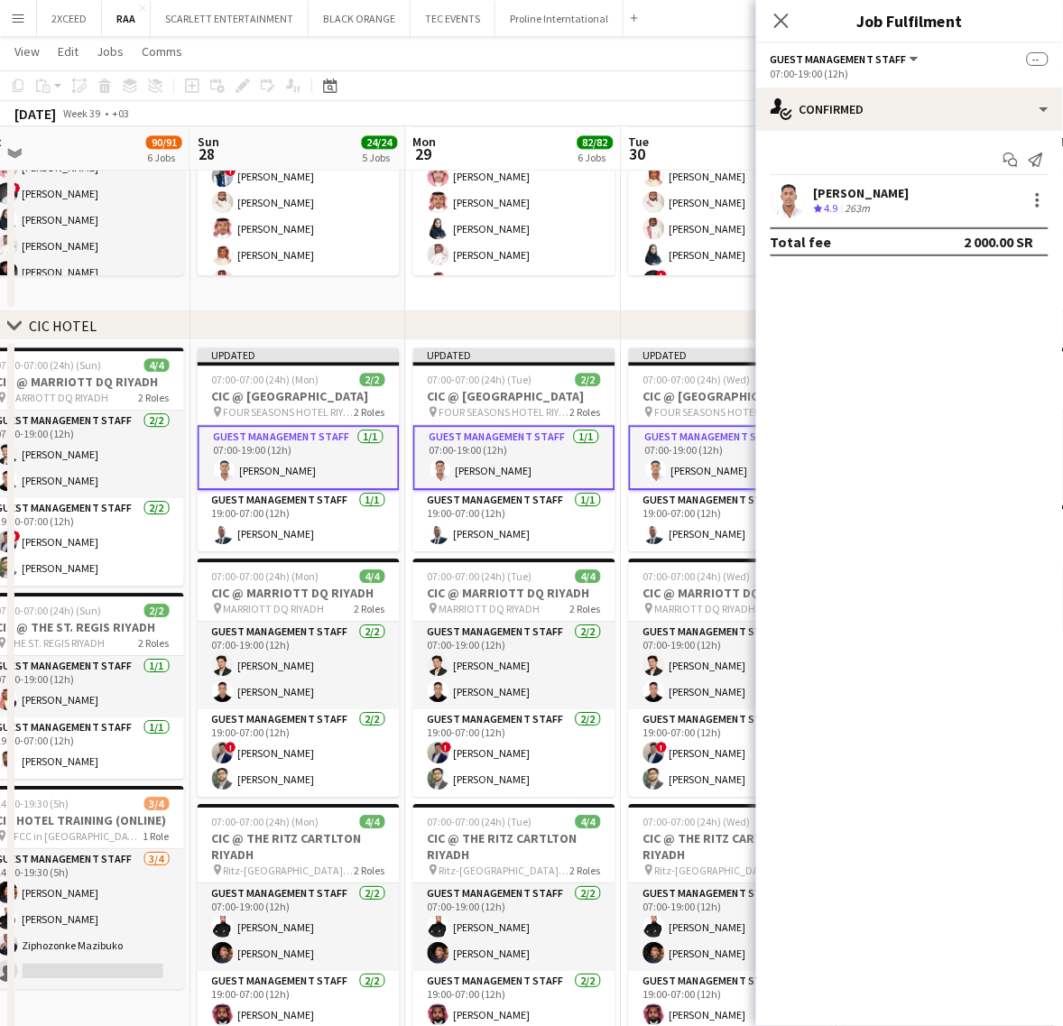
drag, startPoint x: 276, startPoint y: 523, endPoint x: 466, endPoint y: 512, distance: 190.7
click at [466, 512] on app-calendar-viewport "Thu 25 Fri 26 8/9 1 Job Sat 27 90/91 6 Jobs Sun 28 24/24 5 Jobs Mon 29 82/82 6 …" at bounding box center [531, 753] width 1063 height 2995
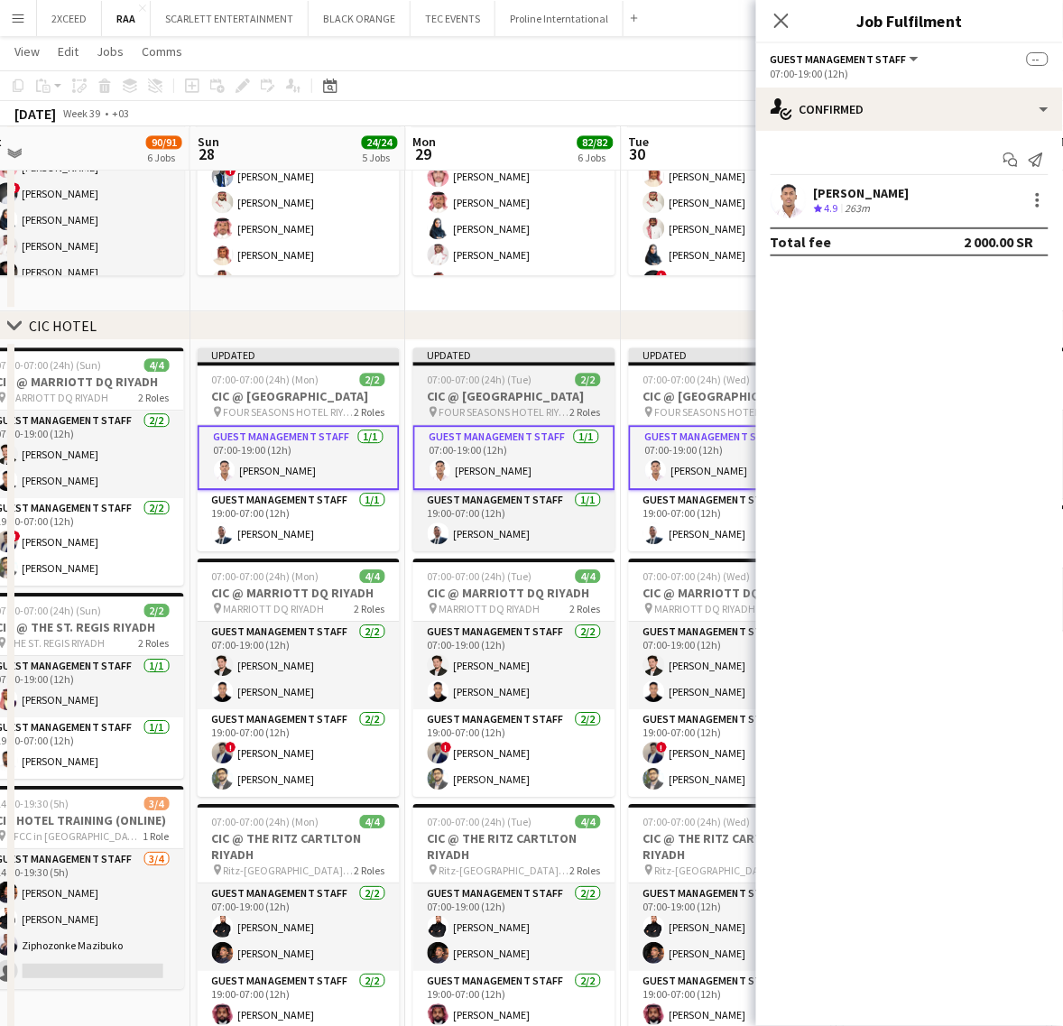
scroll to position [0, 484]
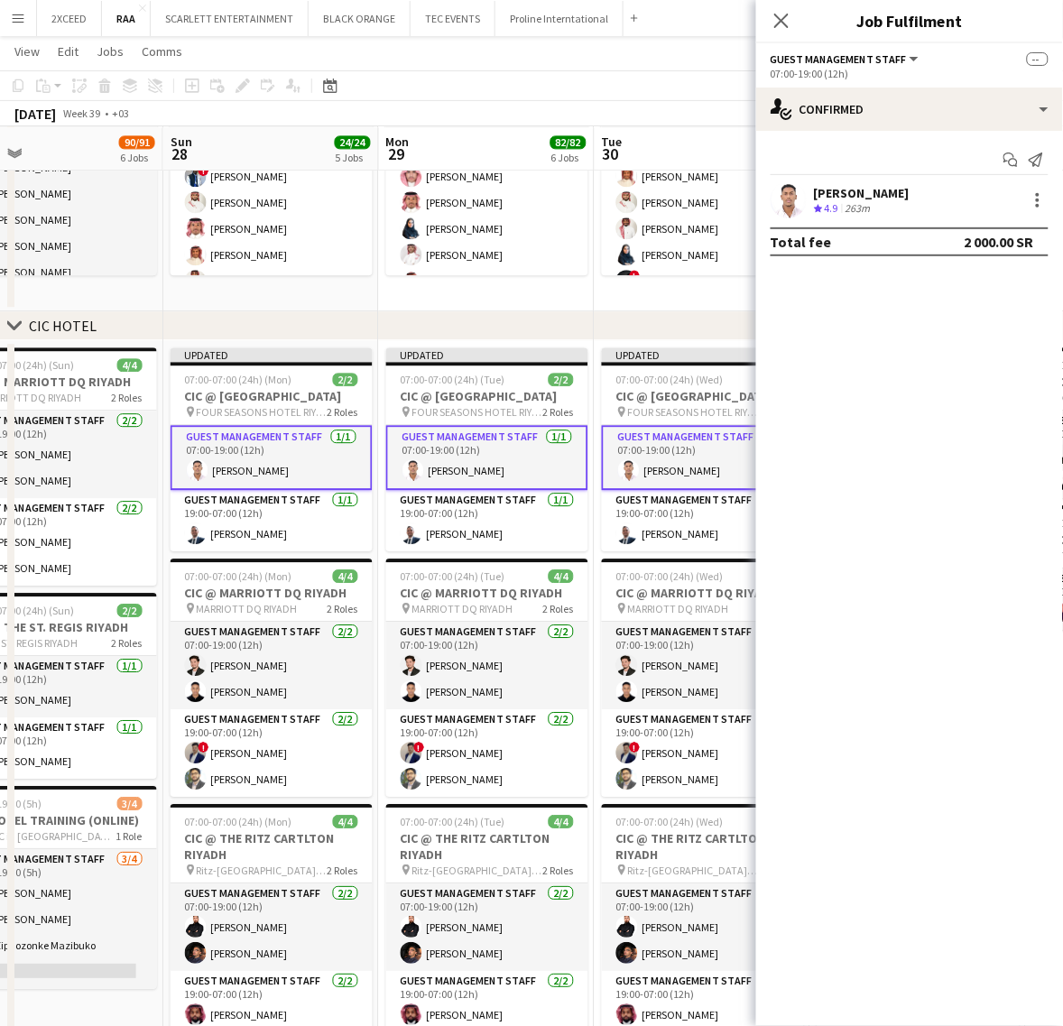
click at [787, 19] on icon "Close pop-in" at bounding box center [781, 21] width 14 height 14
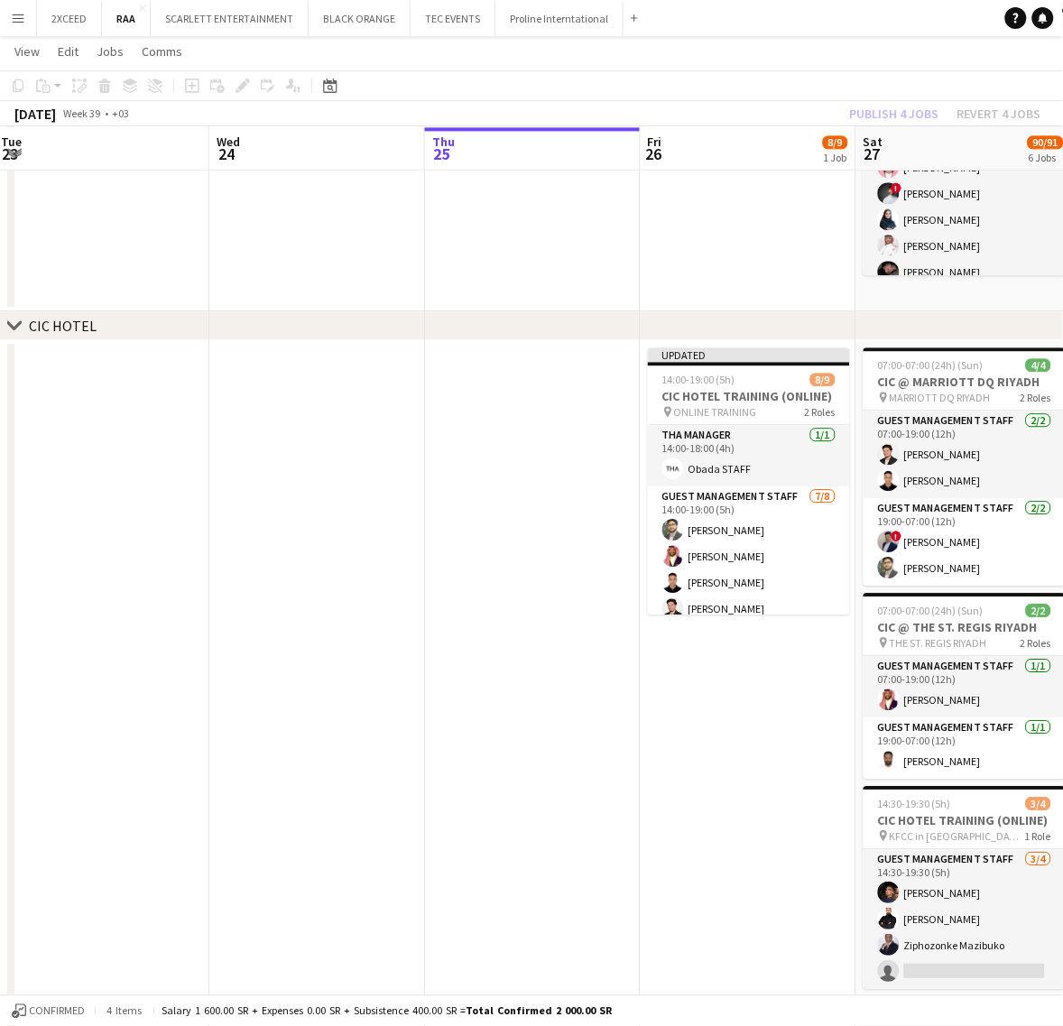
scroll to position [0, 557]
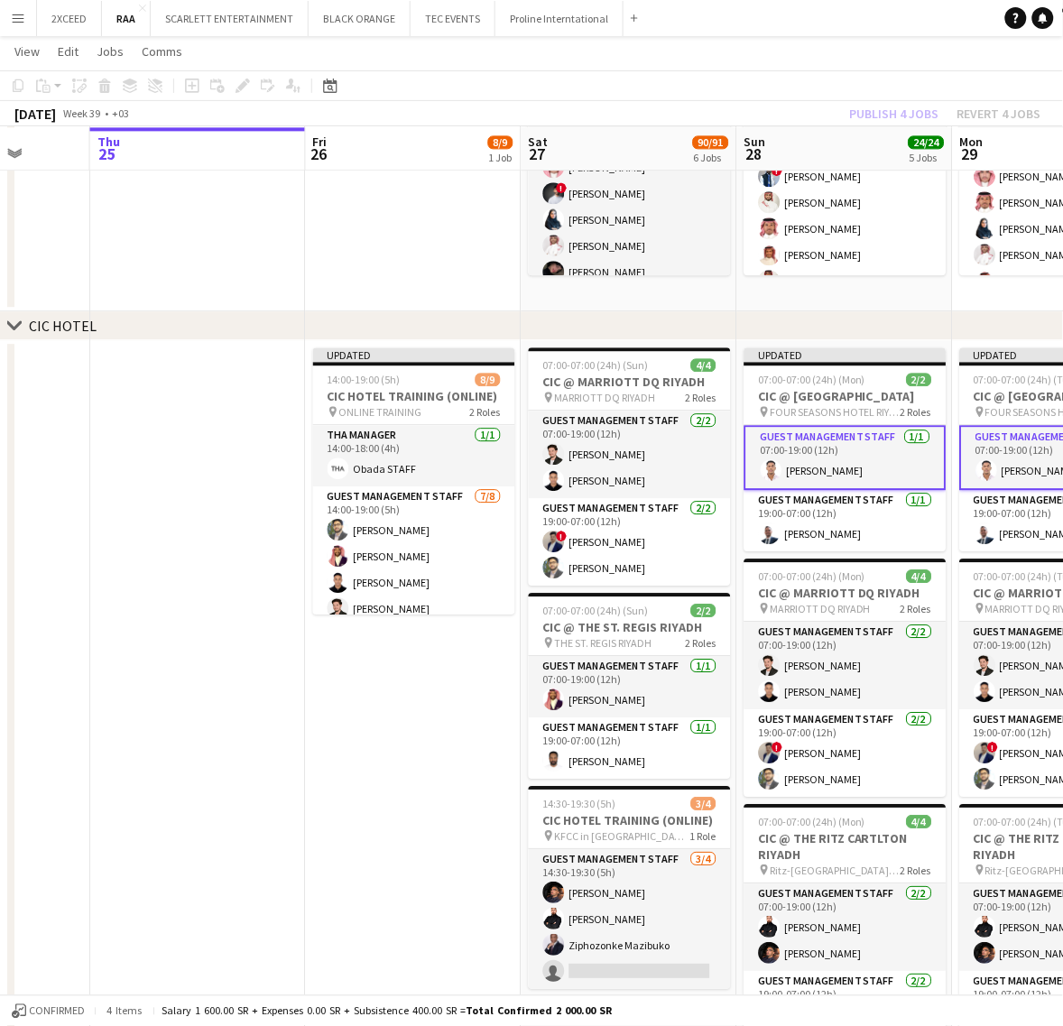
drag, startPoint x: 266, startPoint y: 535, endPoint x: 840, endPoint y: 484, distance: 576.1
click at [840, 484] on app-calendar-viewport "Mon 22 Tue 23 Wed 24 Thu 25 Fri 26 8/9 1 Job Sat 27 90/91 6 Jobs Sun 28 24/24 5…" at bounding box center [531, 753] width 1063 height 2995
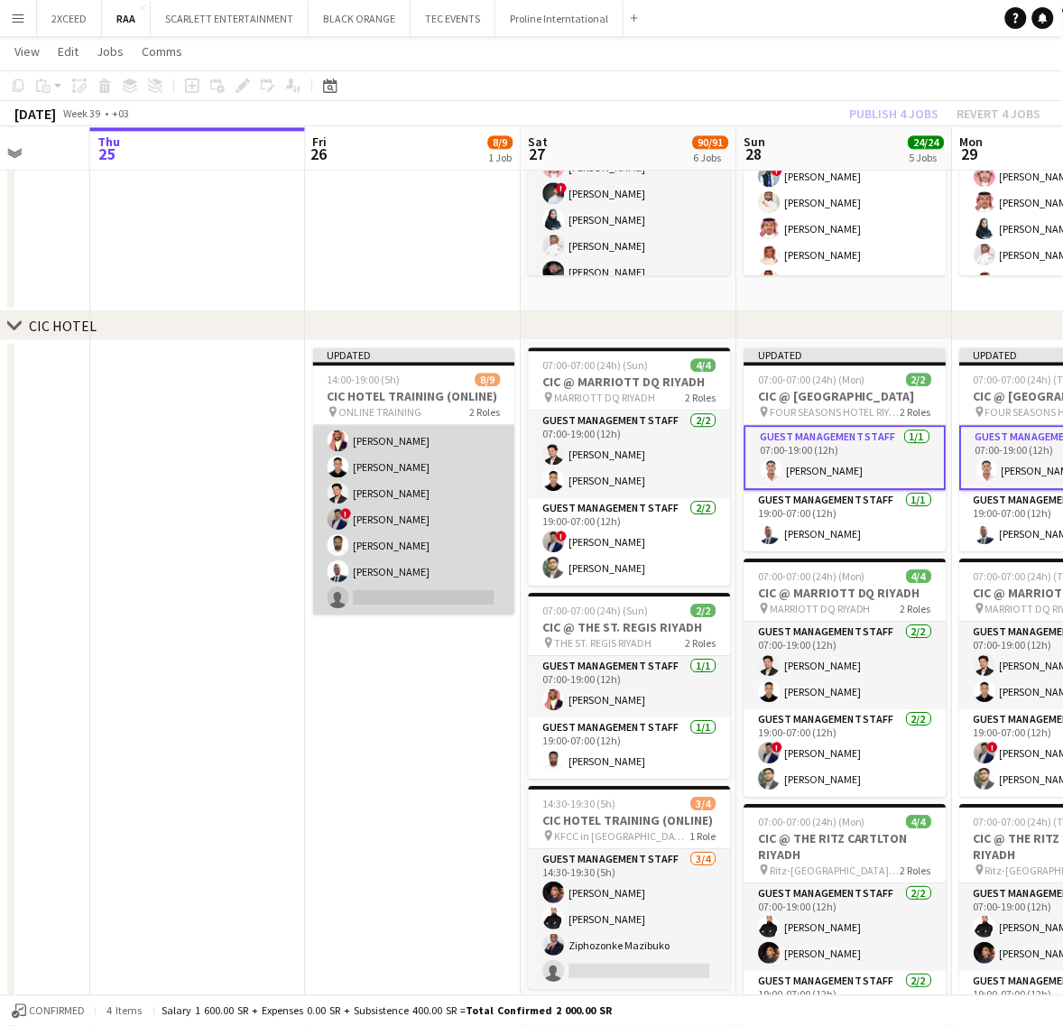
scroll to position [117, 0]
click at [430, 592] on app-card-role "Guest Management Staff [DATE] 14:00-19:00 (5h) [PERSON_NAME] ! [PERSON_NAME] si…" at bounding box center [414, 492] width 202 height 245
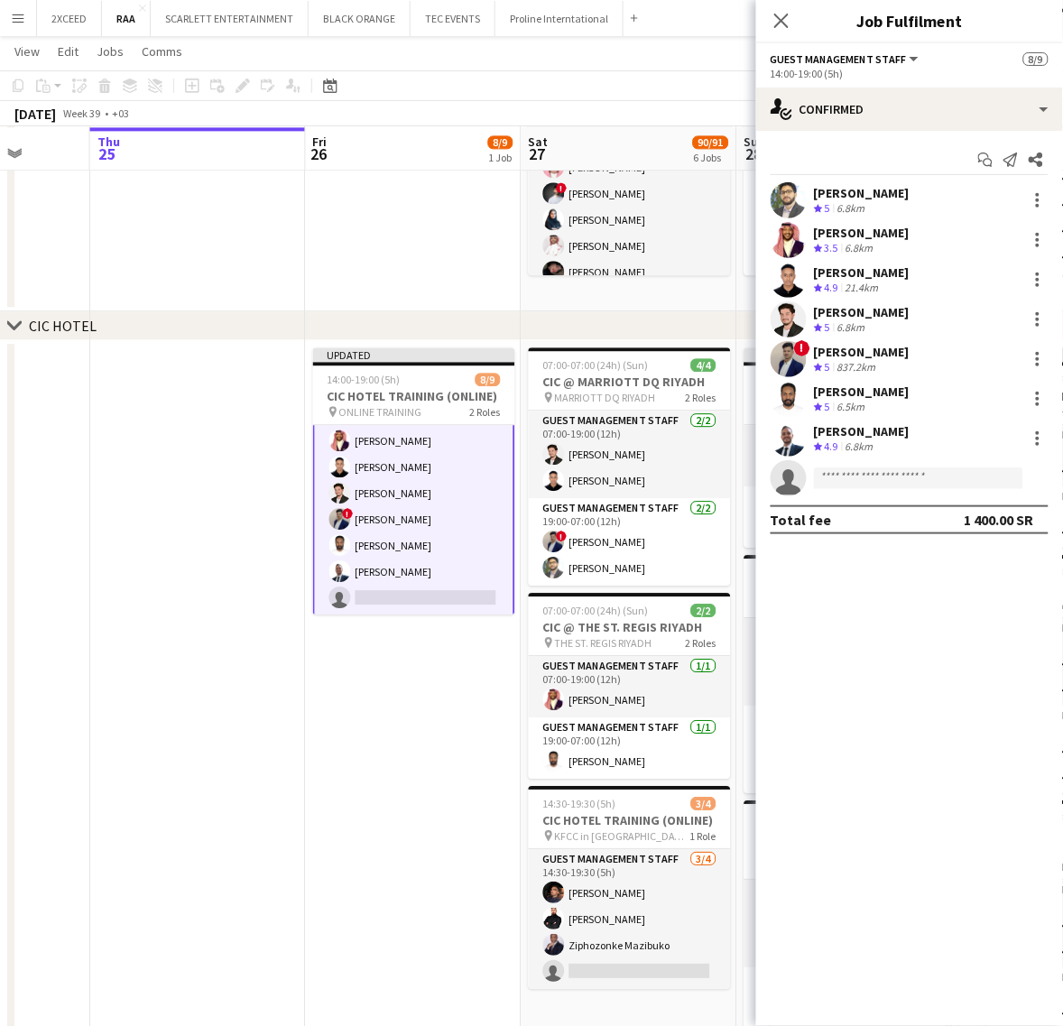
scroll to position [118, 0]
click at [891, 478] on input at bounding box center [918, 478] width 209 height 22
type input "*******"
click at [894, 515] on span "[EMAIL_ADDRESS][DOMAIN_NAME]" at bounding box center [919, 519] width 180 height 14
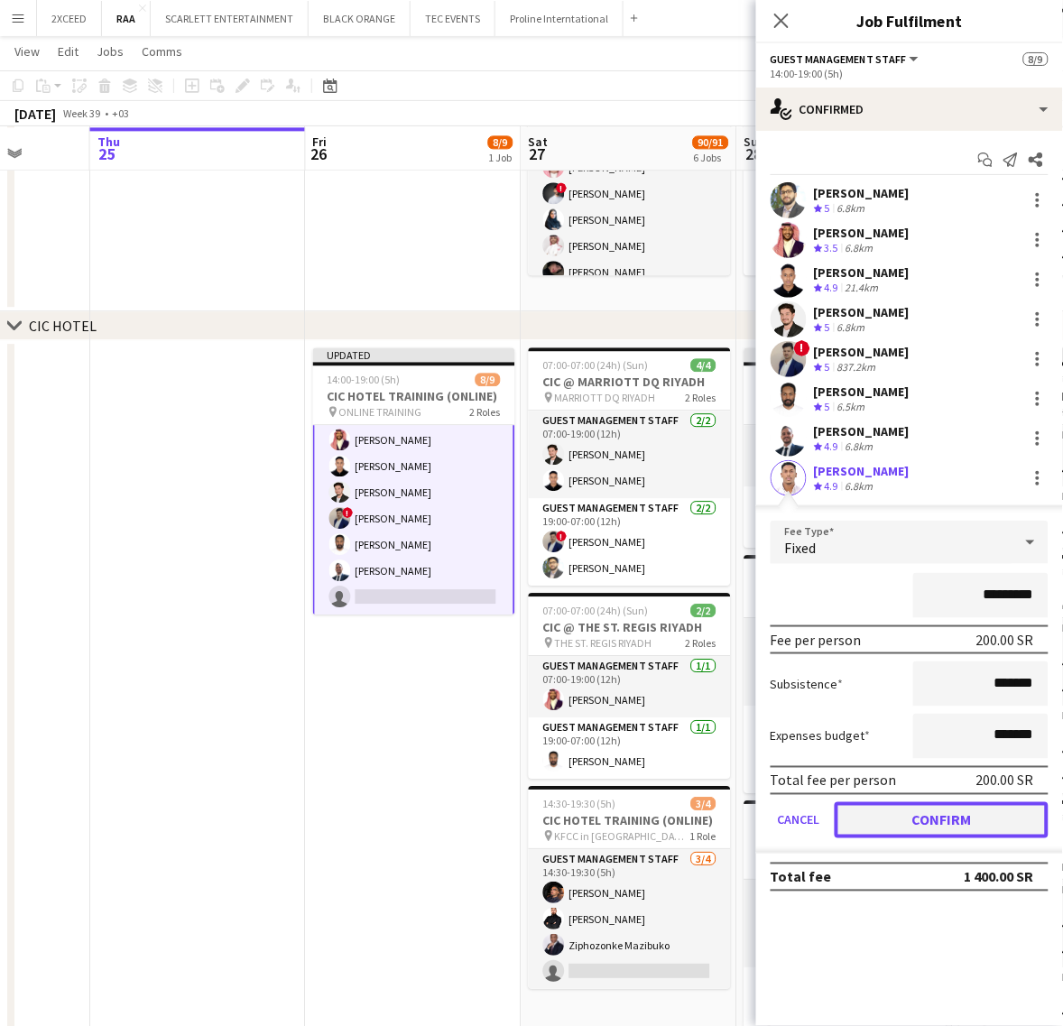
click at [946, 814] on button "Confirm" at bounding box center [942, 820] width 214 height 36
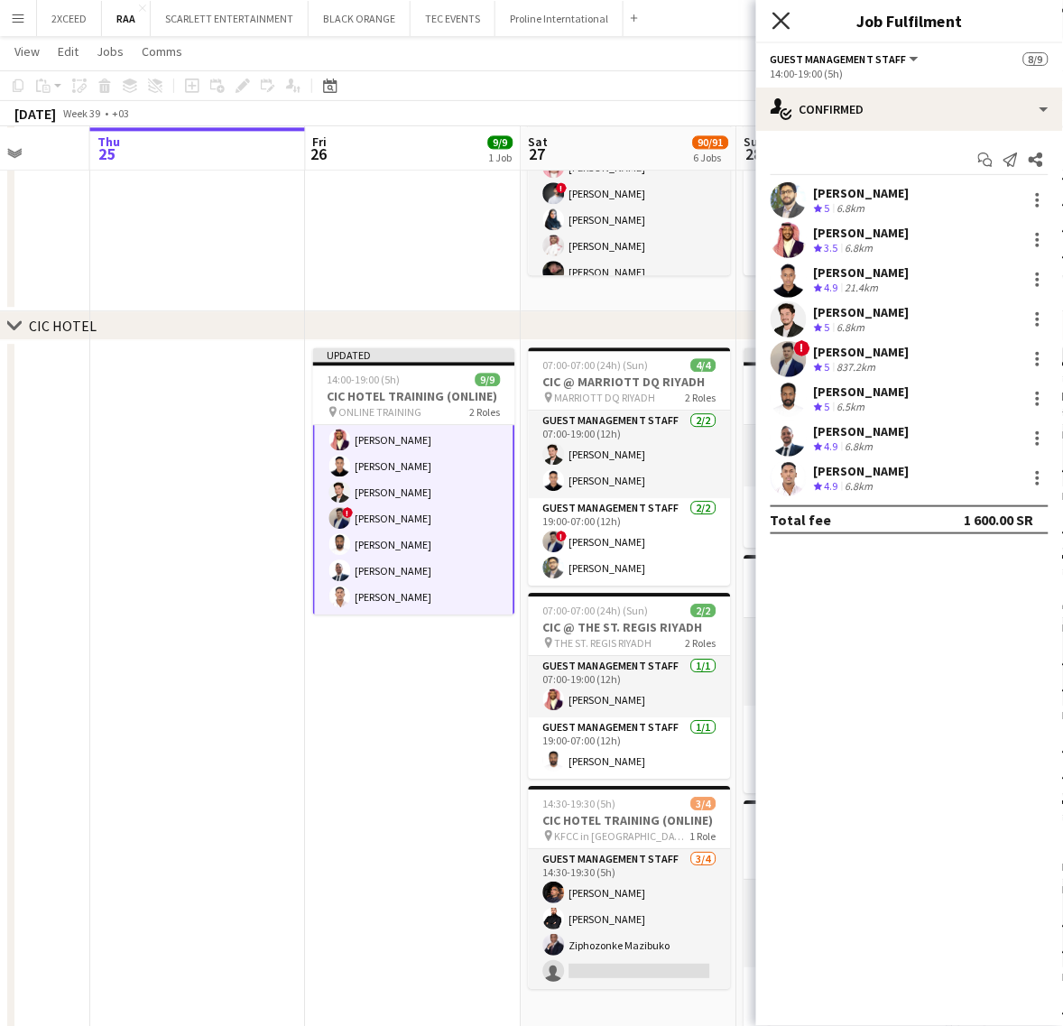
click at [782, 20] on icon at bounding box center [780, 20] width 17 height 17
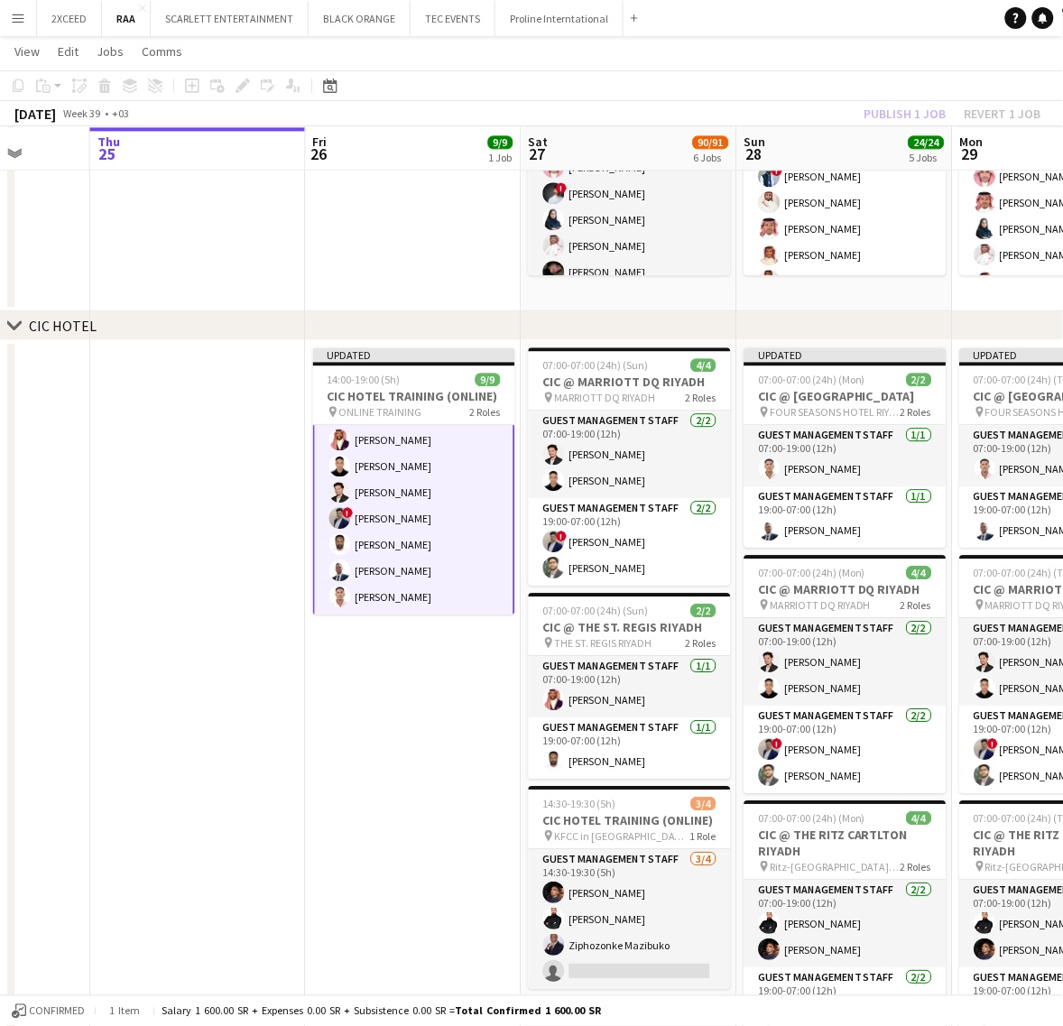
click at [475, 663] on app-date-cell "Updated 14:00-19:00 (5h) 9/9 CIC HOTEL TRAINING (ONLINE) pin ONLINE TRAINING 2 …" at bounding box center [414, 839] width 216 height 998
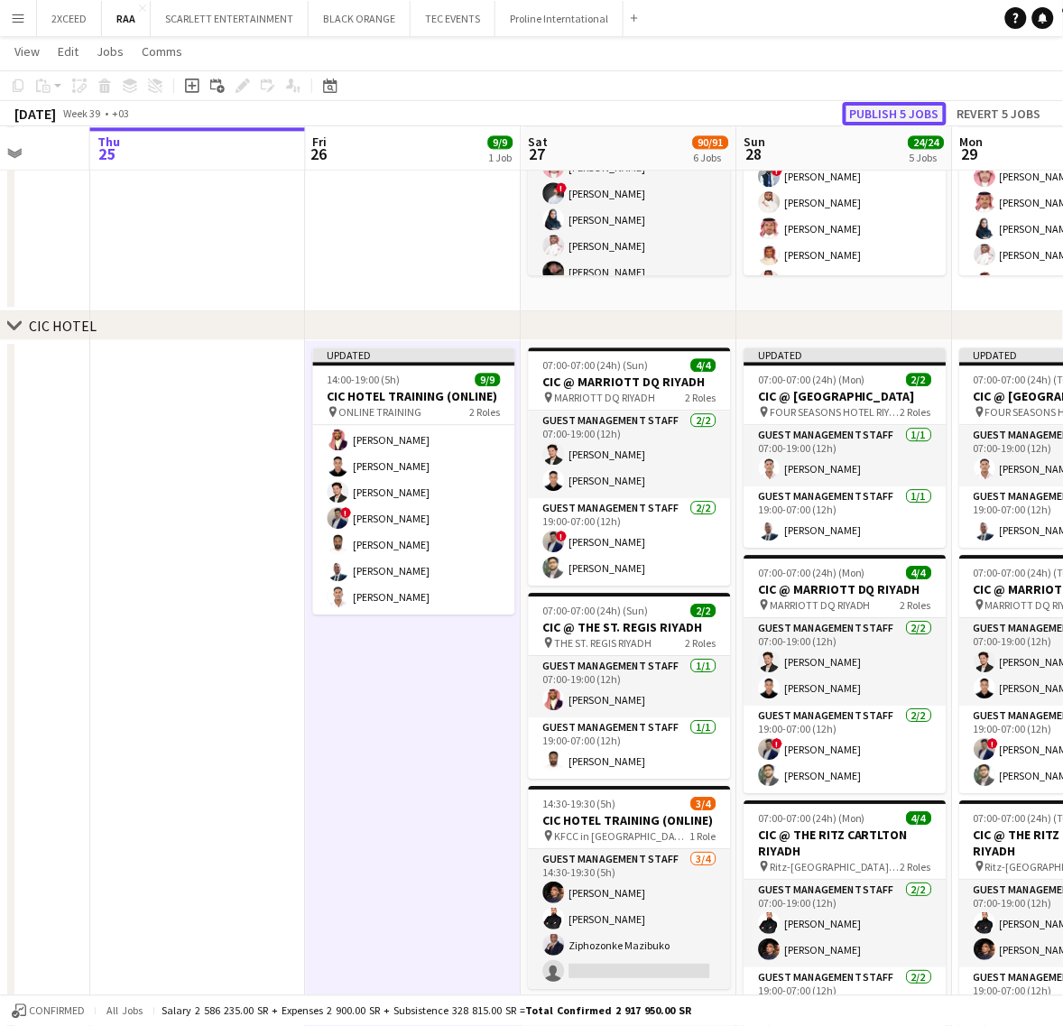
click at [859, 114] on button "Publish 5 jobs" at bounding box center [895, 113] width 104 height 23
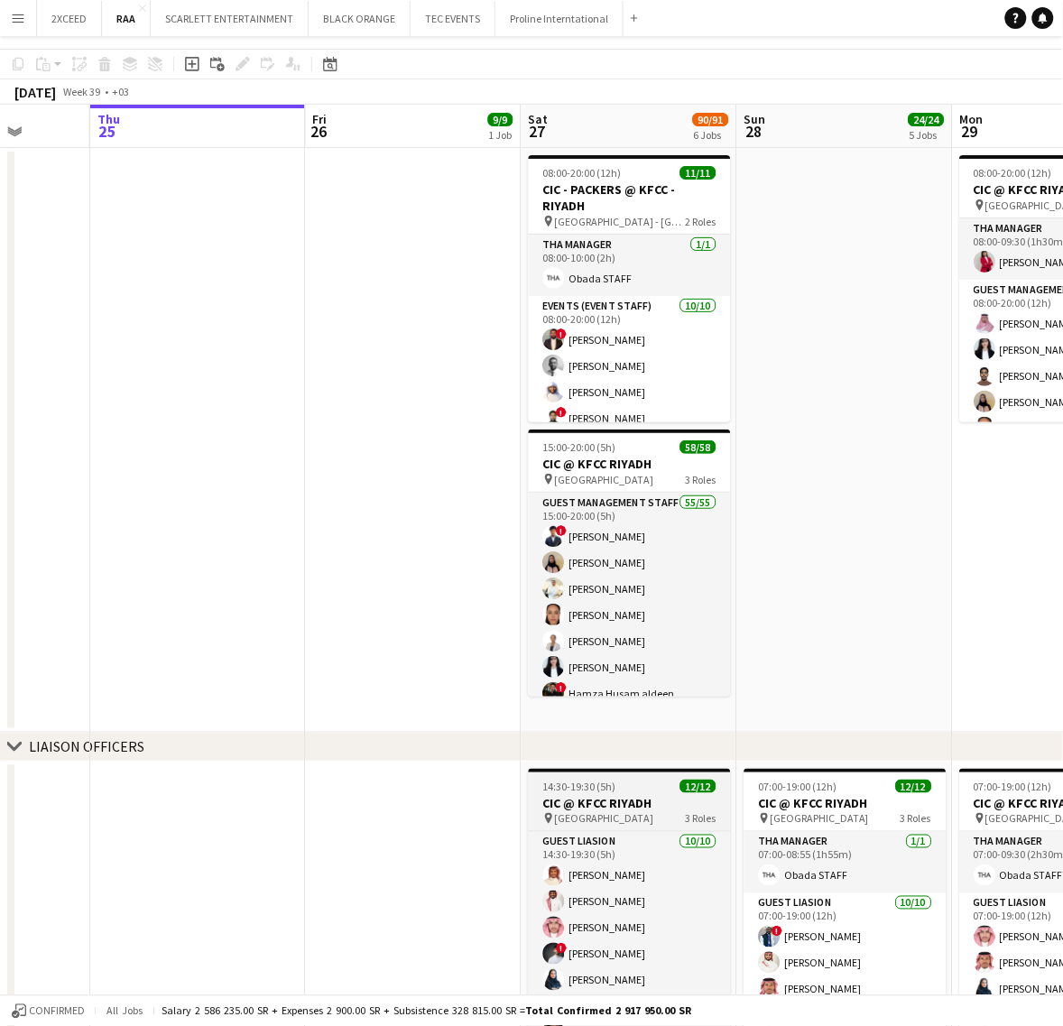
scroll to position [0, 0]
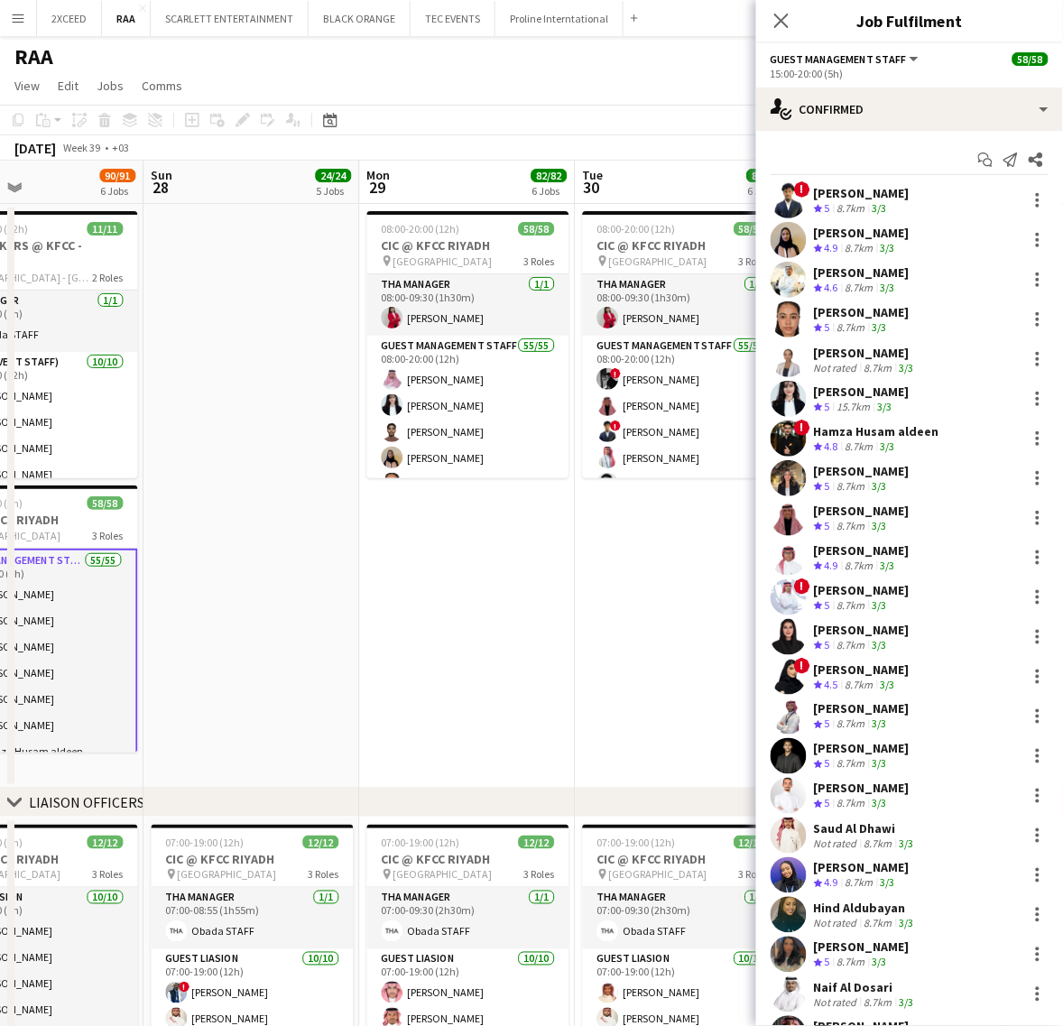
drag, startPoint x: 411, startPoint y: 562, endPoint x: -2, endPoint y: 552, distance: 413.3
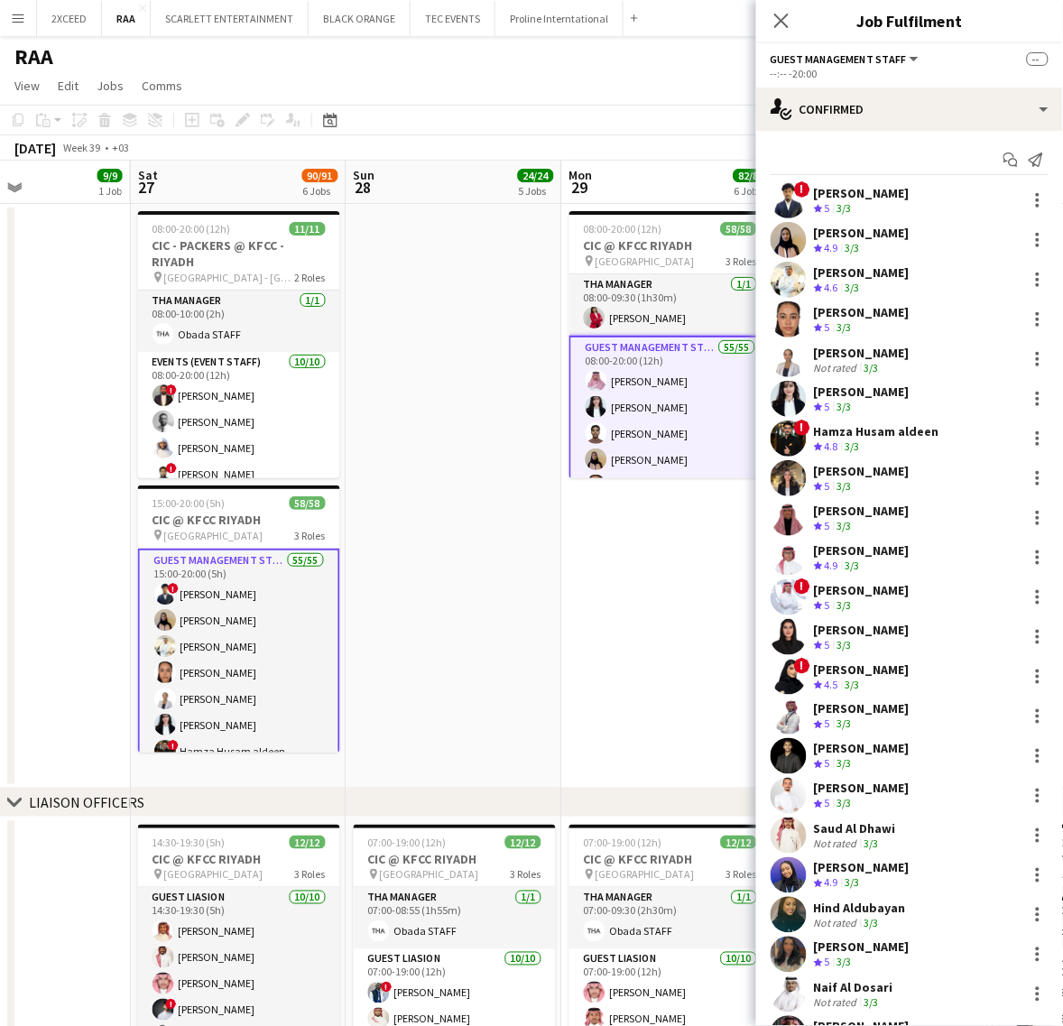
drag, startPoint x: 359, startPoint y: 574, endPoint x: 344, endPoint y: 574, distance: 15.3
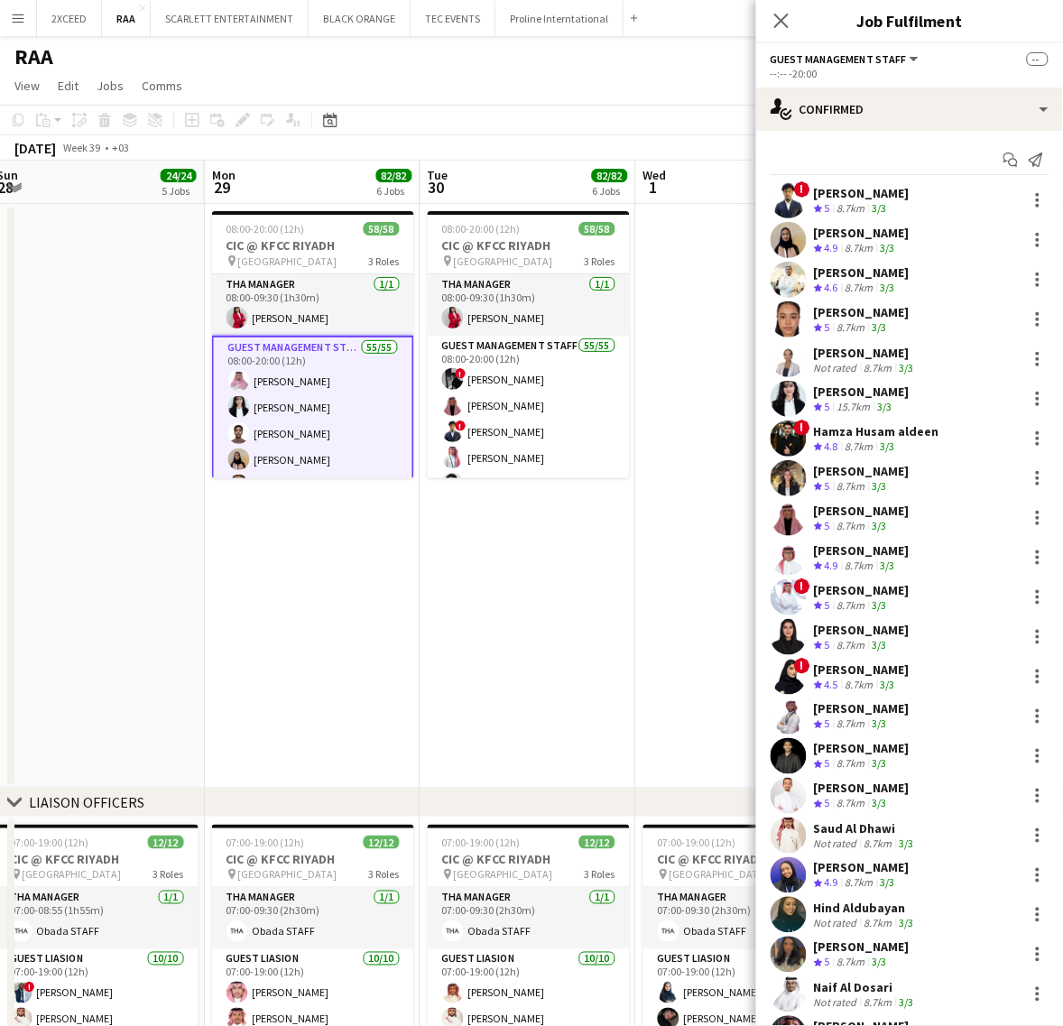
scroll to position [0, 593]
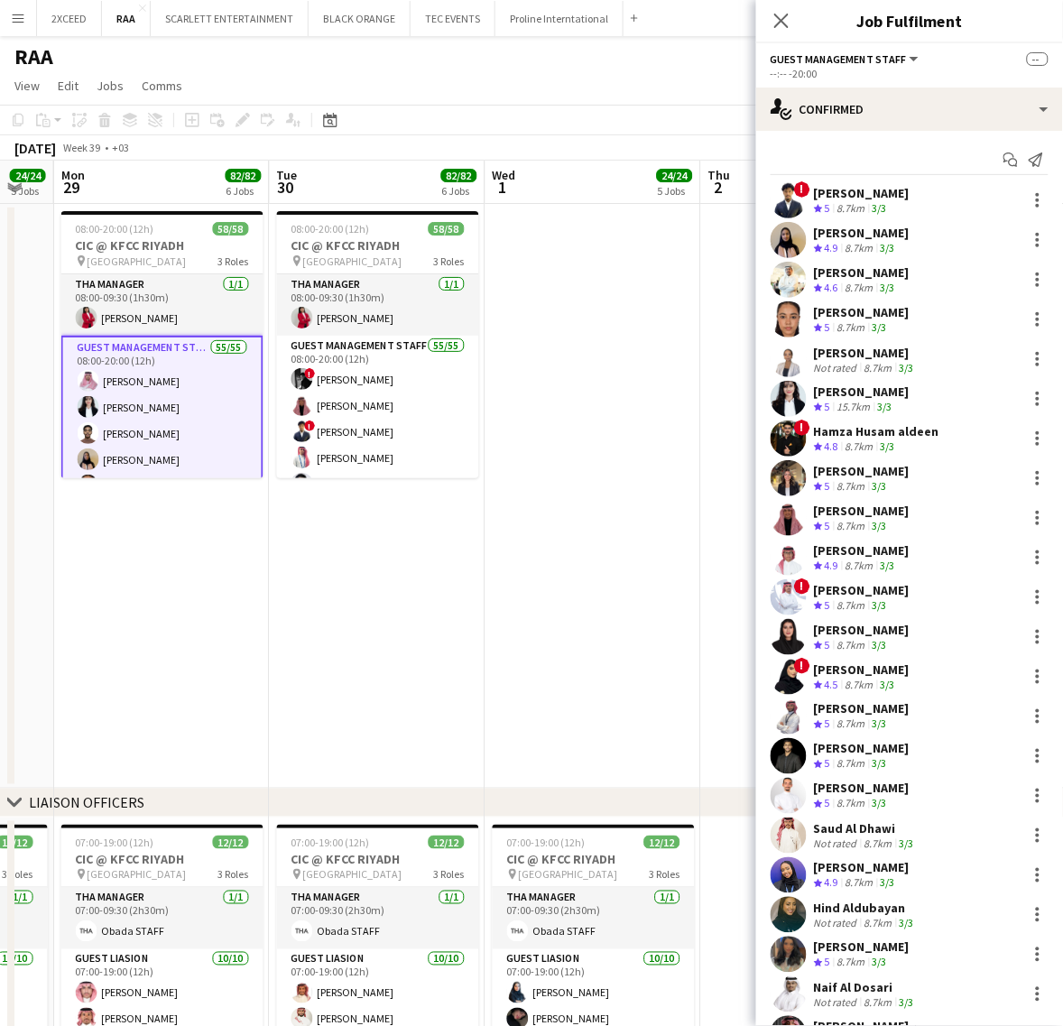
drag, startPoint x: 550, startPoint y: 567, endPoint x: 400, endPoint y: 564, distance: 150.7
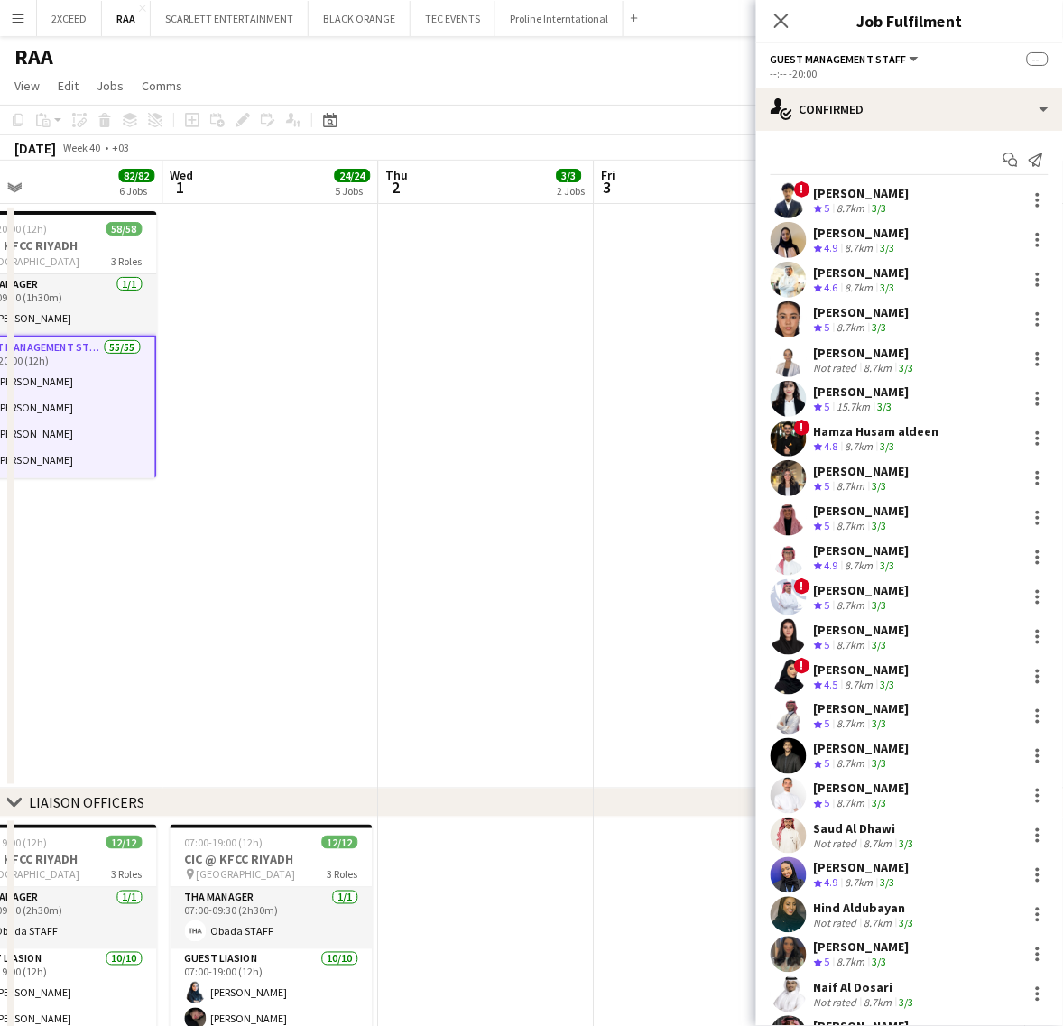
drag, startPoint x: 436, startPoint y: 487, endPoint x: 290, endPoint y: 499, distance: 146.6
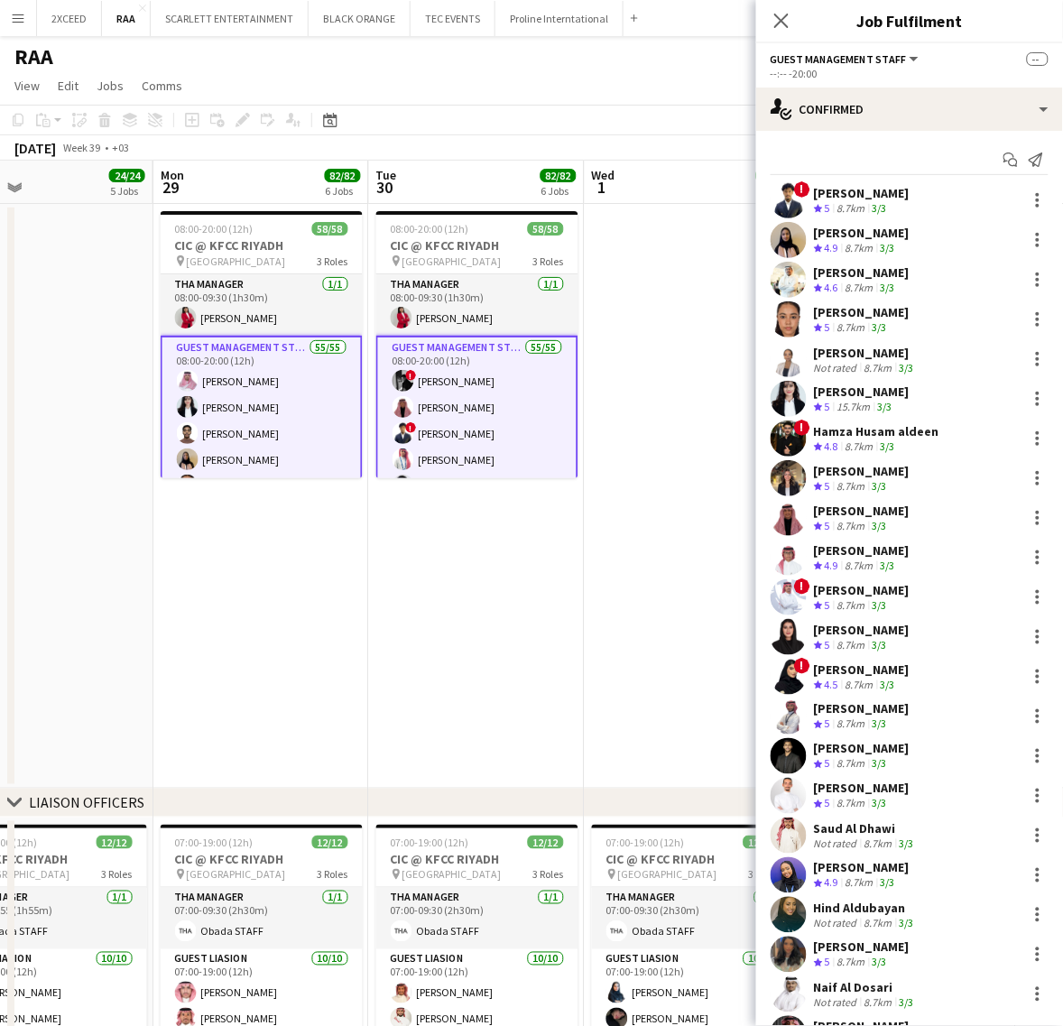
scroll to position [0, 466]
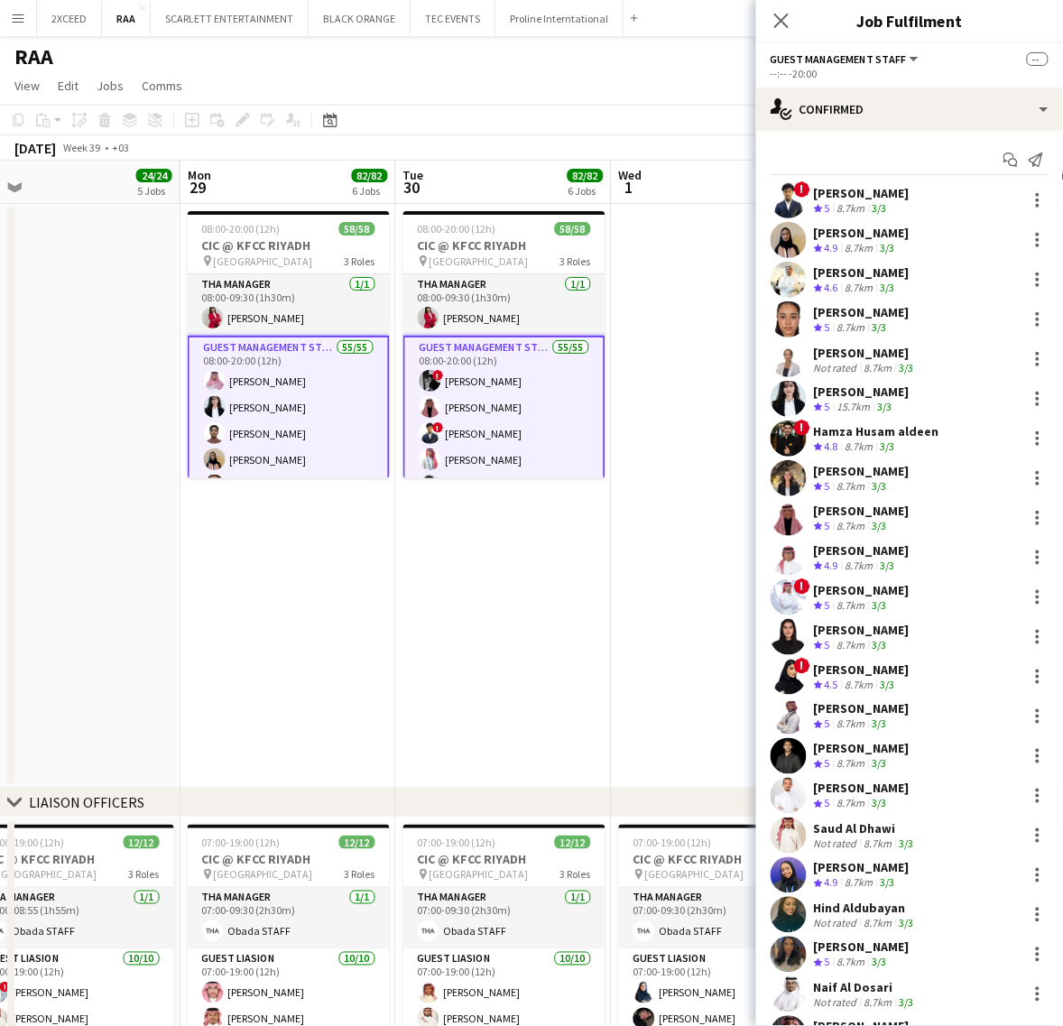
drag, startPoint x: 290, startPoint y: 499, endPoint x: 783, endPoint y: 480, distance: 493.9
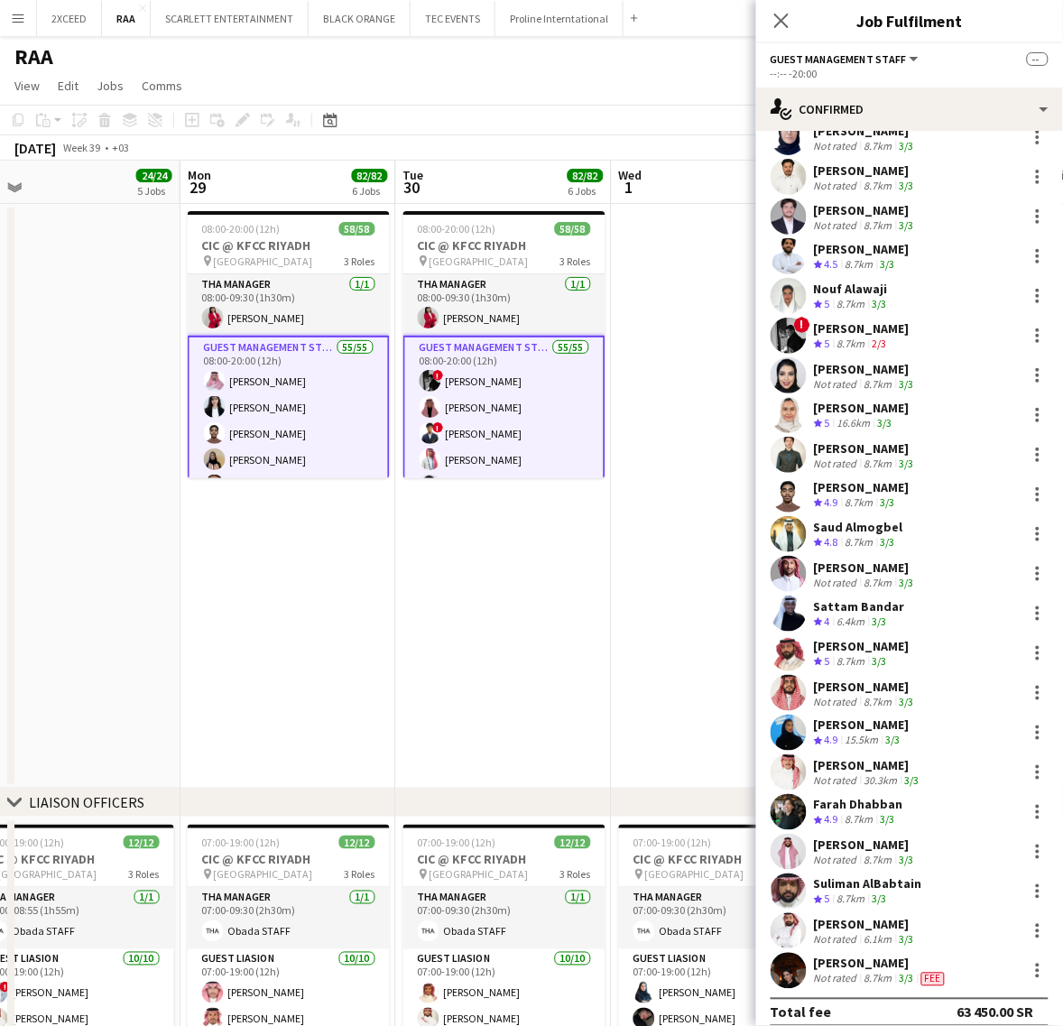
scroll to position [1387, 0]
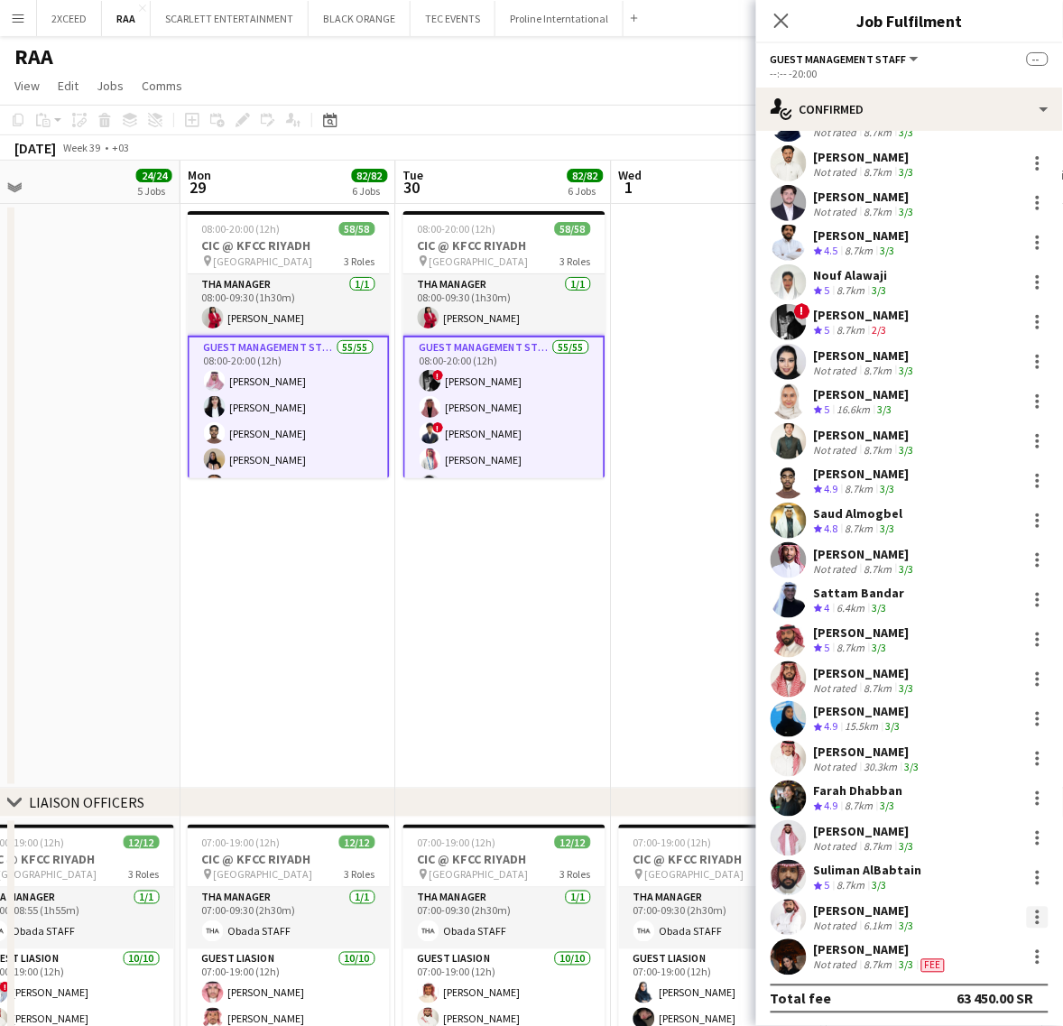
click at [1027, 918] on div at bounding box center [1038, 918] width 22 height 22
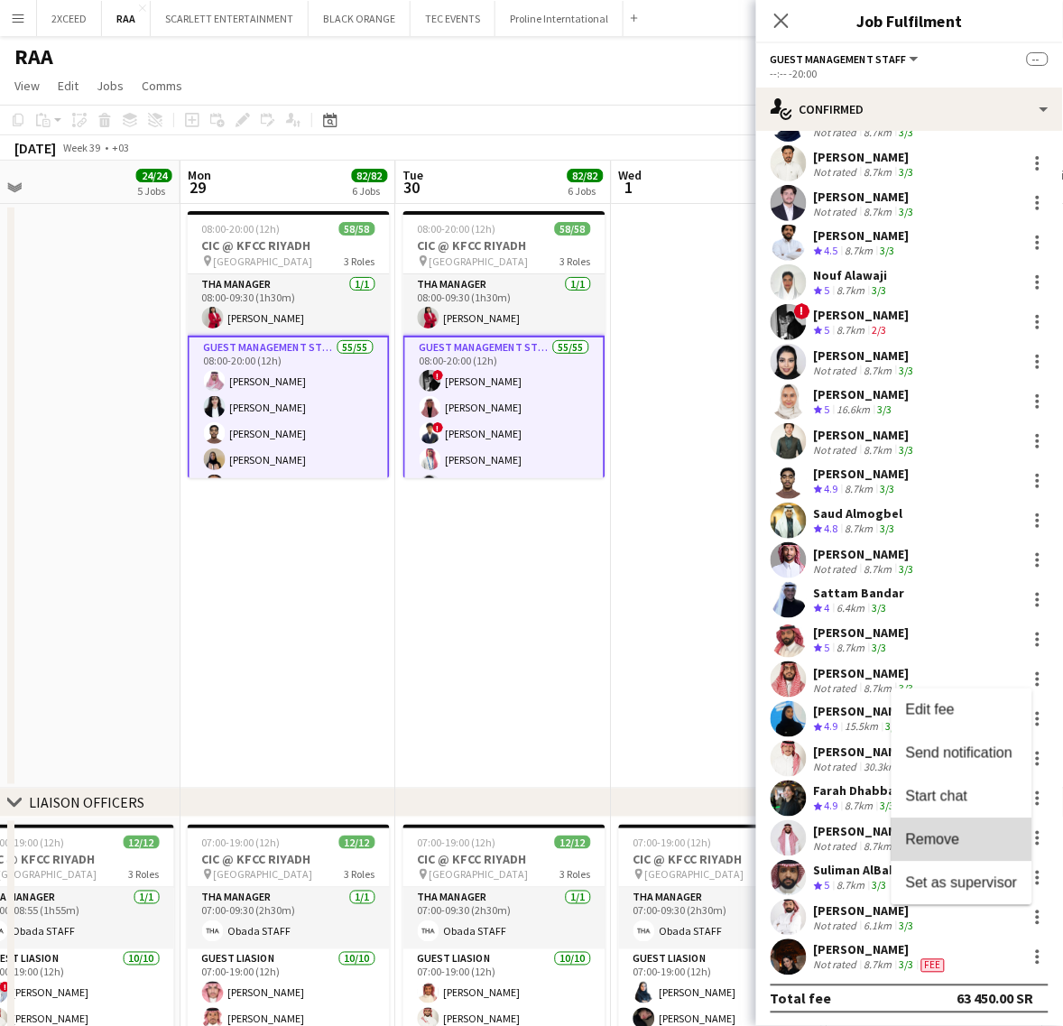
click at [995, 836] on span "Remove" at bounding box center [962, 840] width 112 height 16
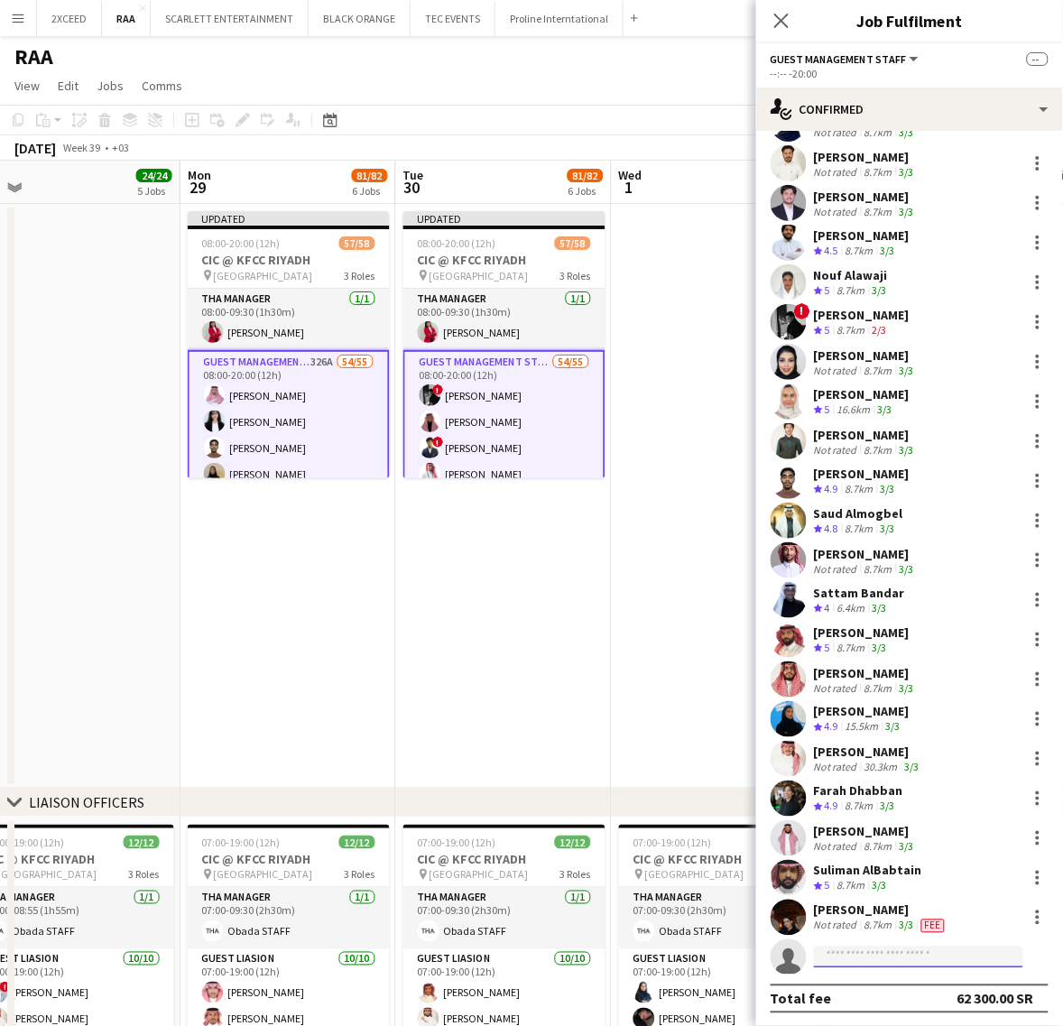
click at [859, 955] on input at bounding box center [918, 957] width 209 height 22
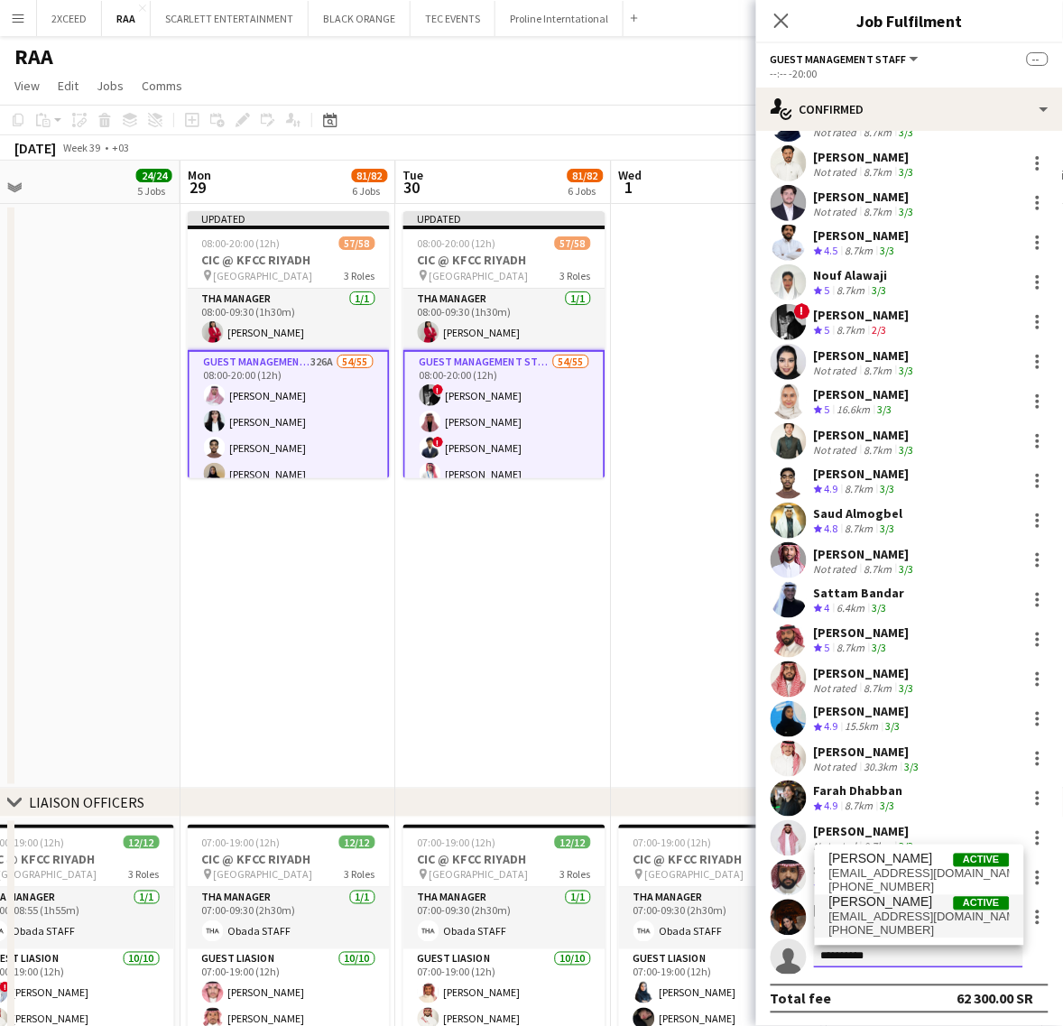
type input "**********"
click at [890, 913] on span "[EMAIL_ADDRESS][DOMAIN_NAME]" at bounding box center [919, 917] width 180 height 14
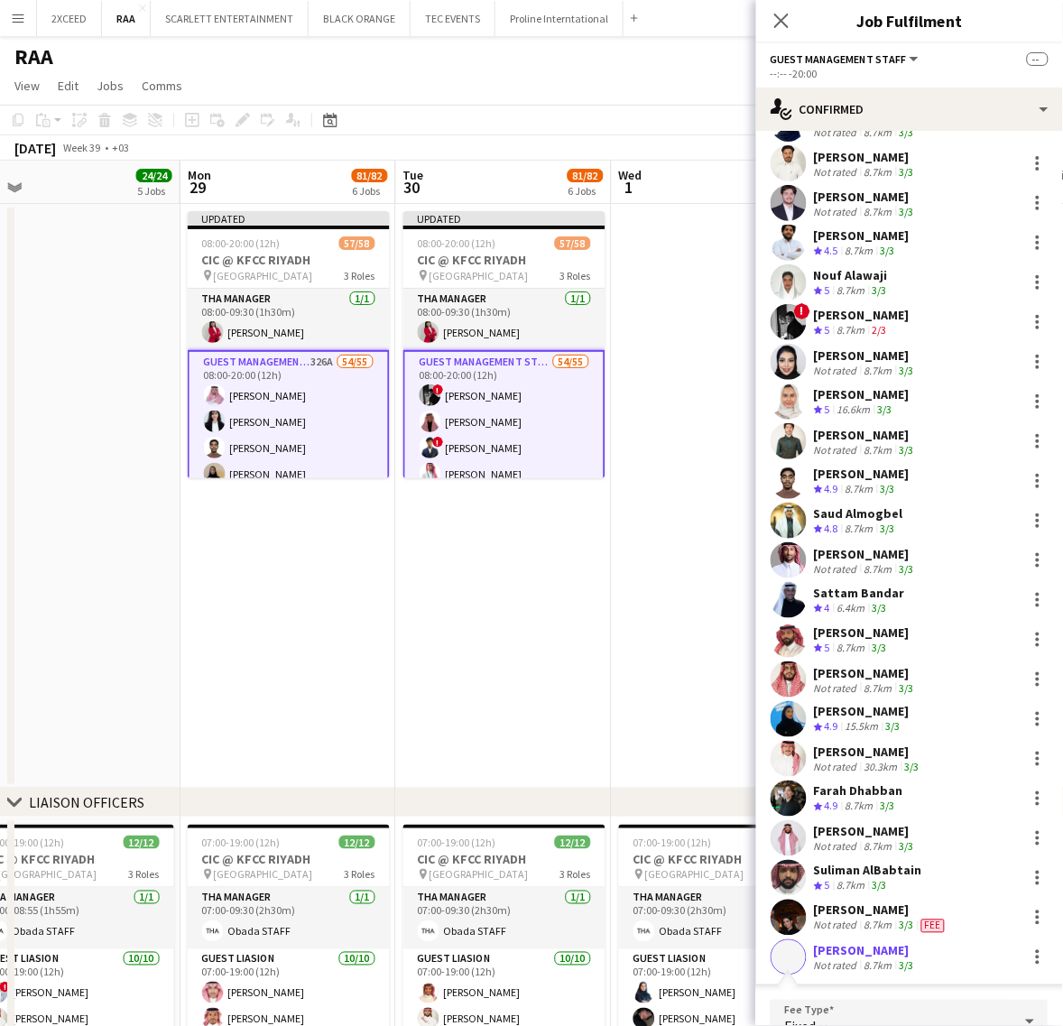
scroll to position [1742, 0]
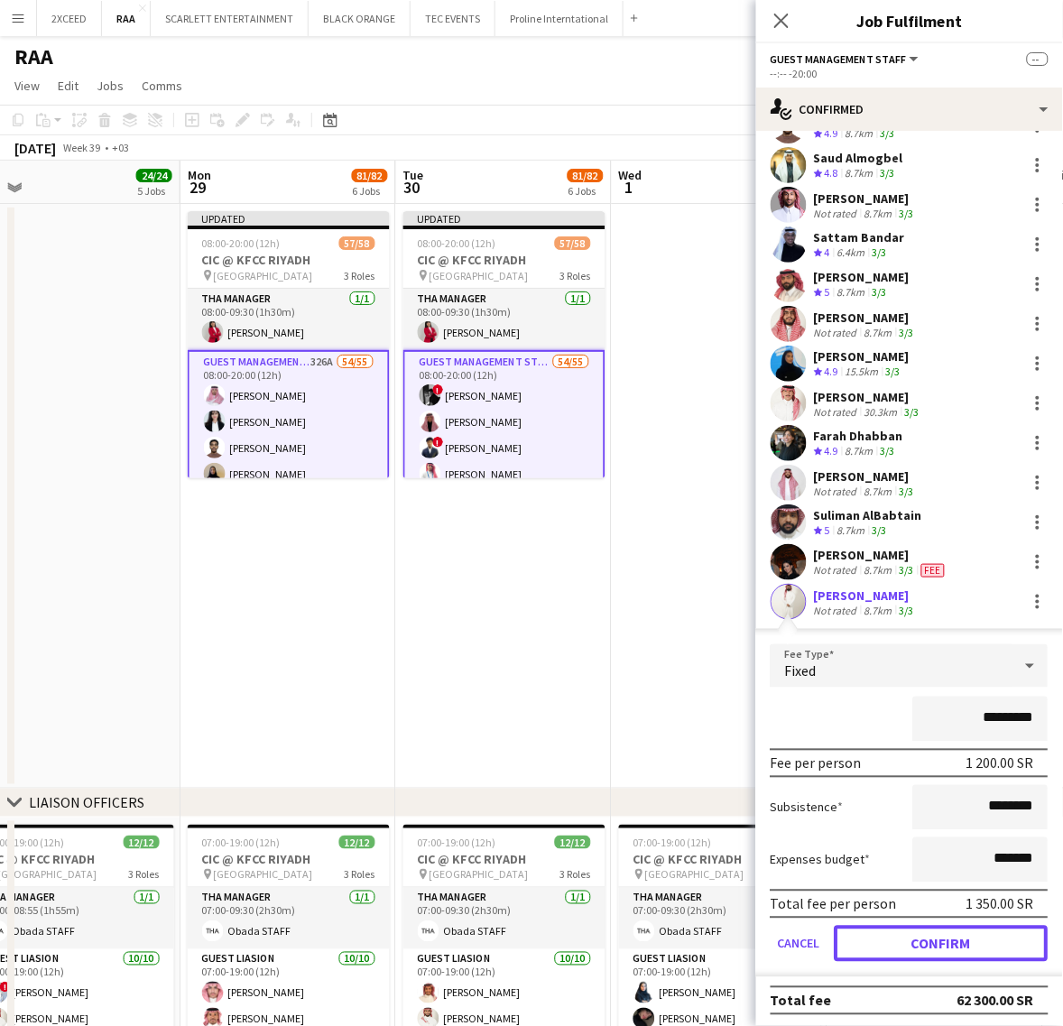
click at [954, 927] on button "Confirm" at bounding box center [942, 944] width 214 height 36
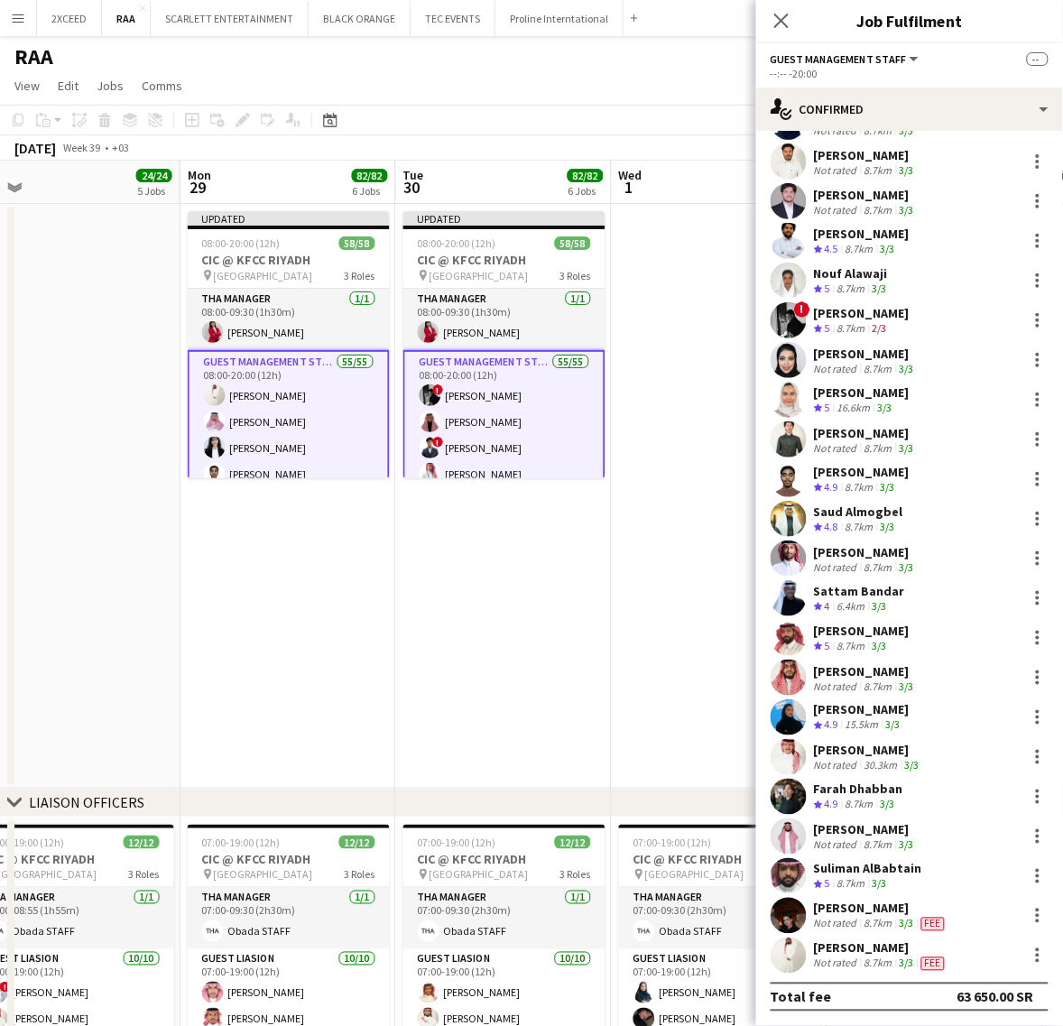
scroll to position [1387, 0]
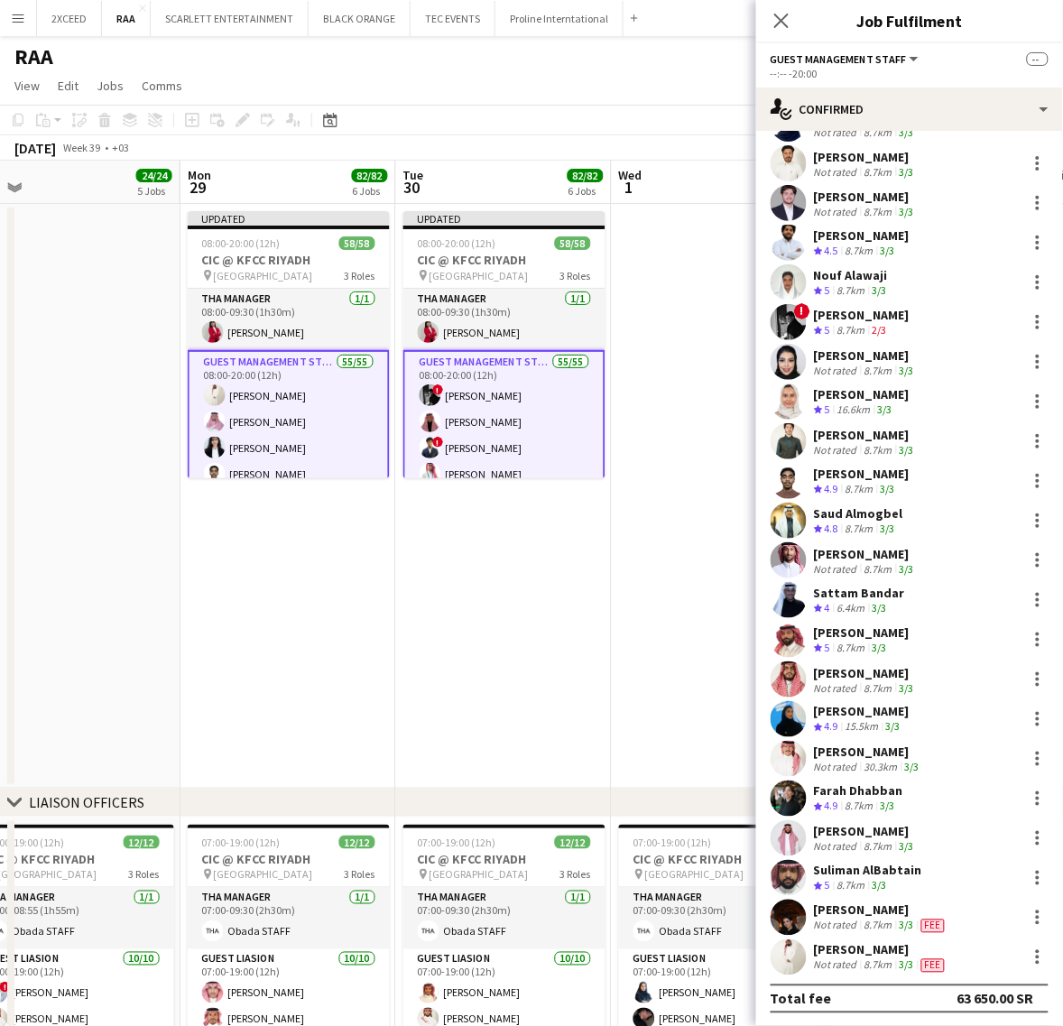
click at [547, 623] on app-date-cell "Updated 08:00-20:00 (12h) 58/58 CIC @ KFCC RIYADH pin [GEOGRAPHIC_DATA] 3 Roles…" at bounding box center [504, 496] width 216 height 585
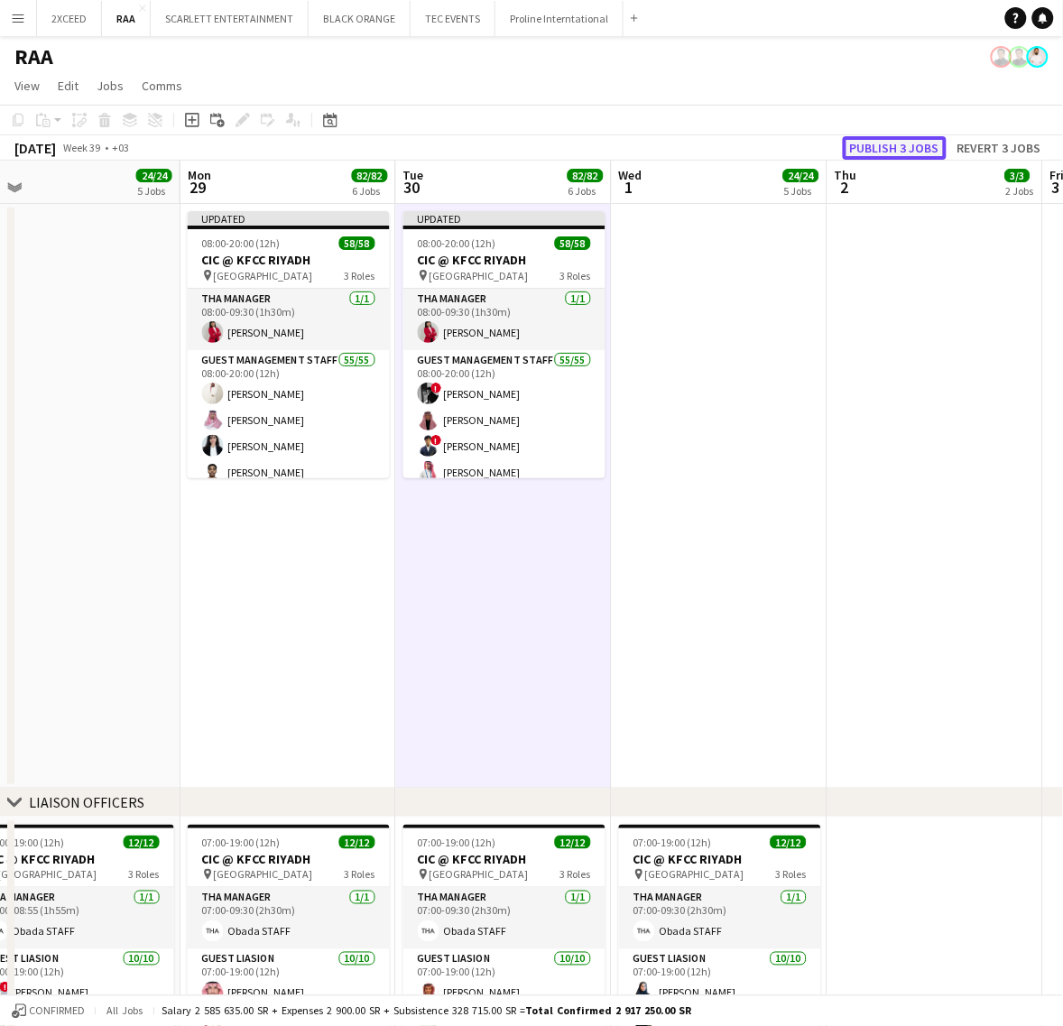
click at [894, 149] on button "Publish 3 jobs" at bounding box center [895, 147] width 104 height 23
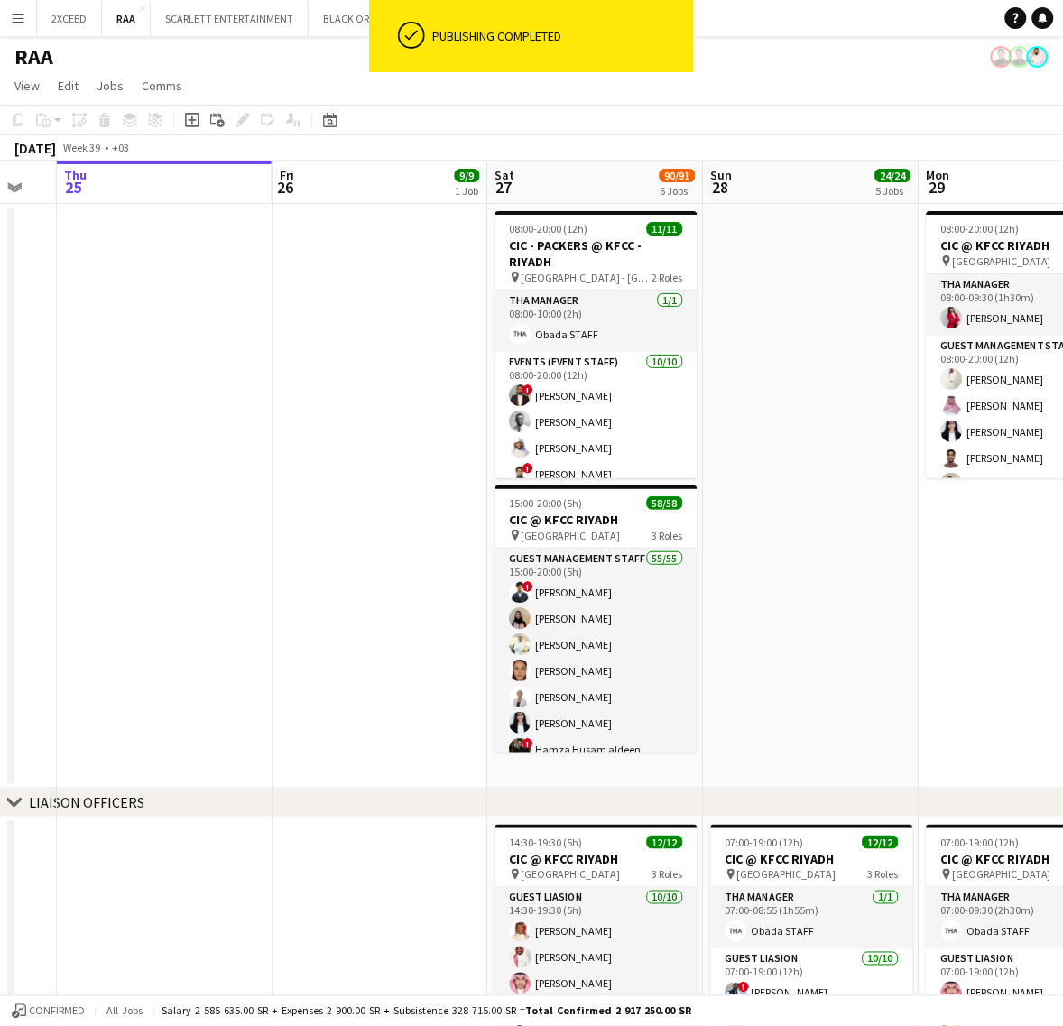
scroll to position [0, 548]
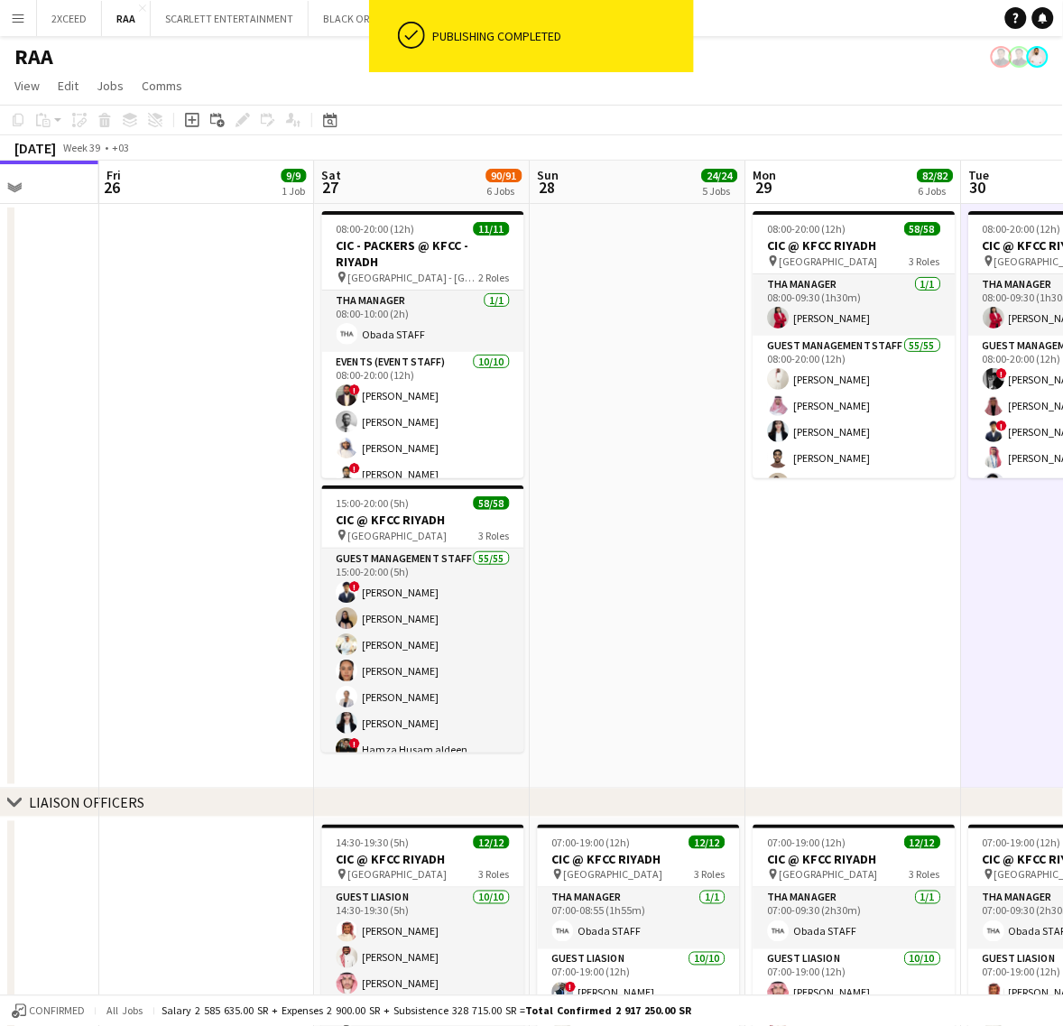
drag, startPoint x: 412, startPoint y: 634, endPoint x: 697, endPoint y: 595, distance: 287.7
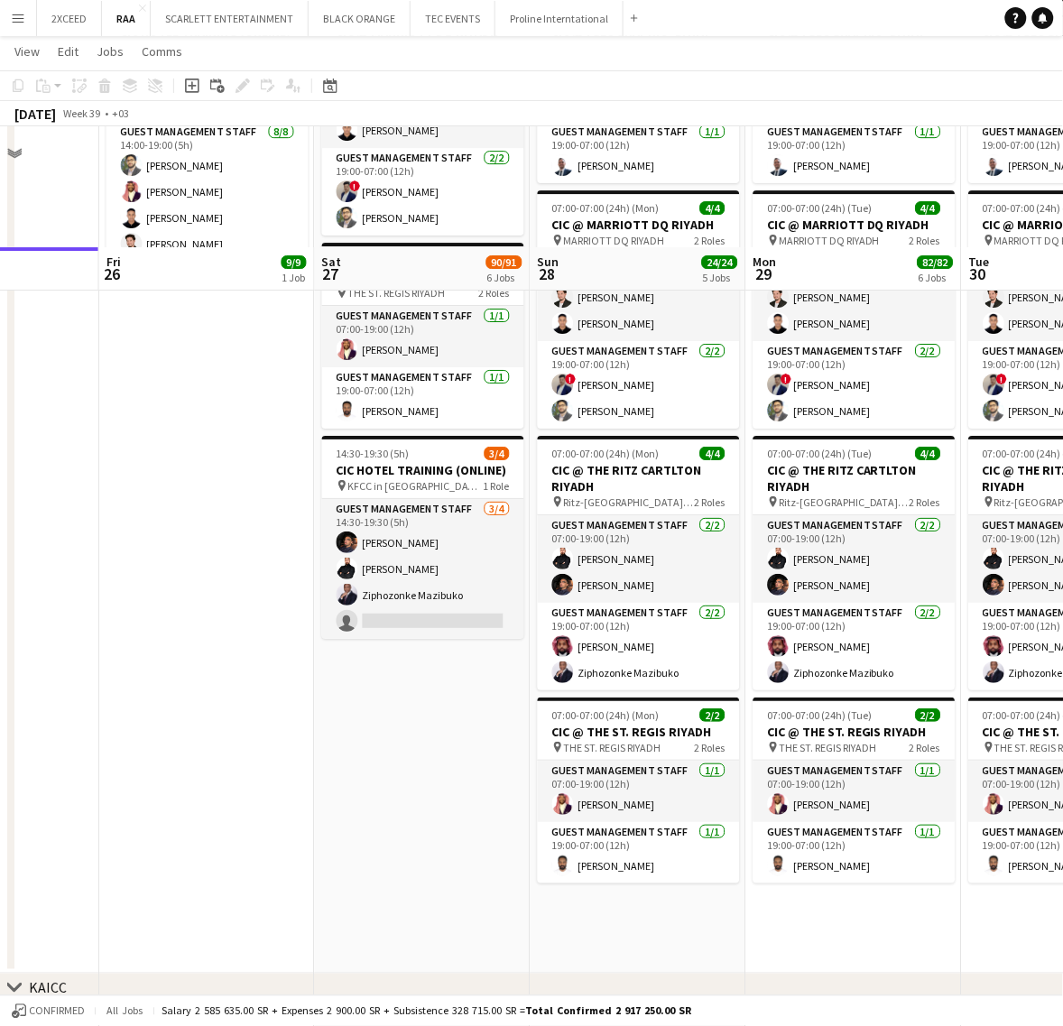
scroll to position [1353, 0]
